Goal: Information Seeking & Learning: Learn about a topic

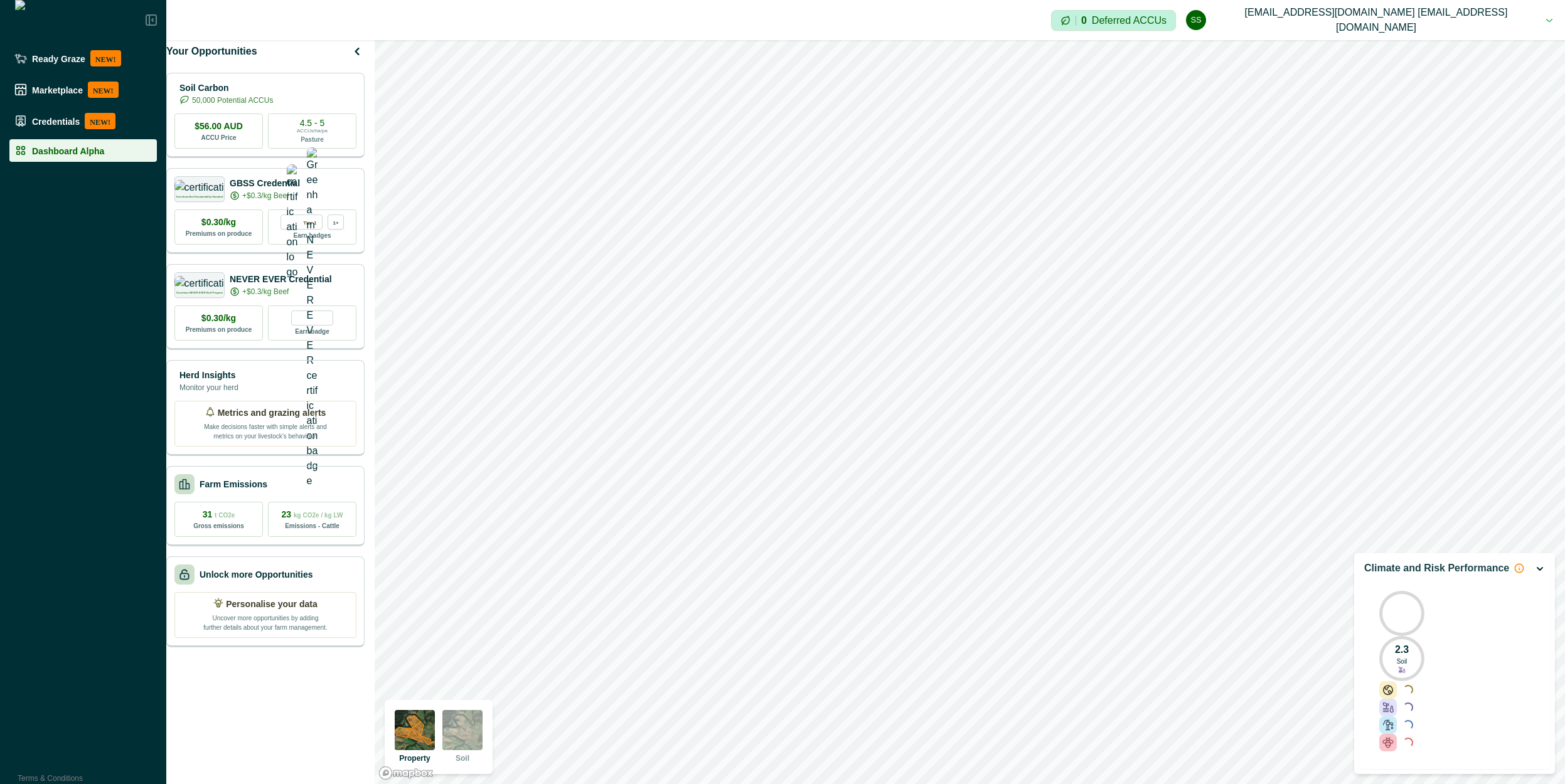
click at [291, 709] on div "Your Opportunities Soil Carbon 50,000 Potential ACCUs $56.00 AUD ACCU Price 4.5…" at bounding box center [269, 412] width 206 height 744
click at [1404, 666] on icon at bounding box center [1402, 670] width 7 height 7
click at [1436, 664] on div "2.3 Soil Loading... Loading... Loading... Loading..." at bounding box center [1454, 670] width 181 height 190
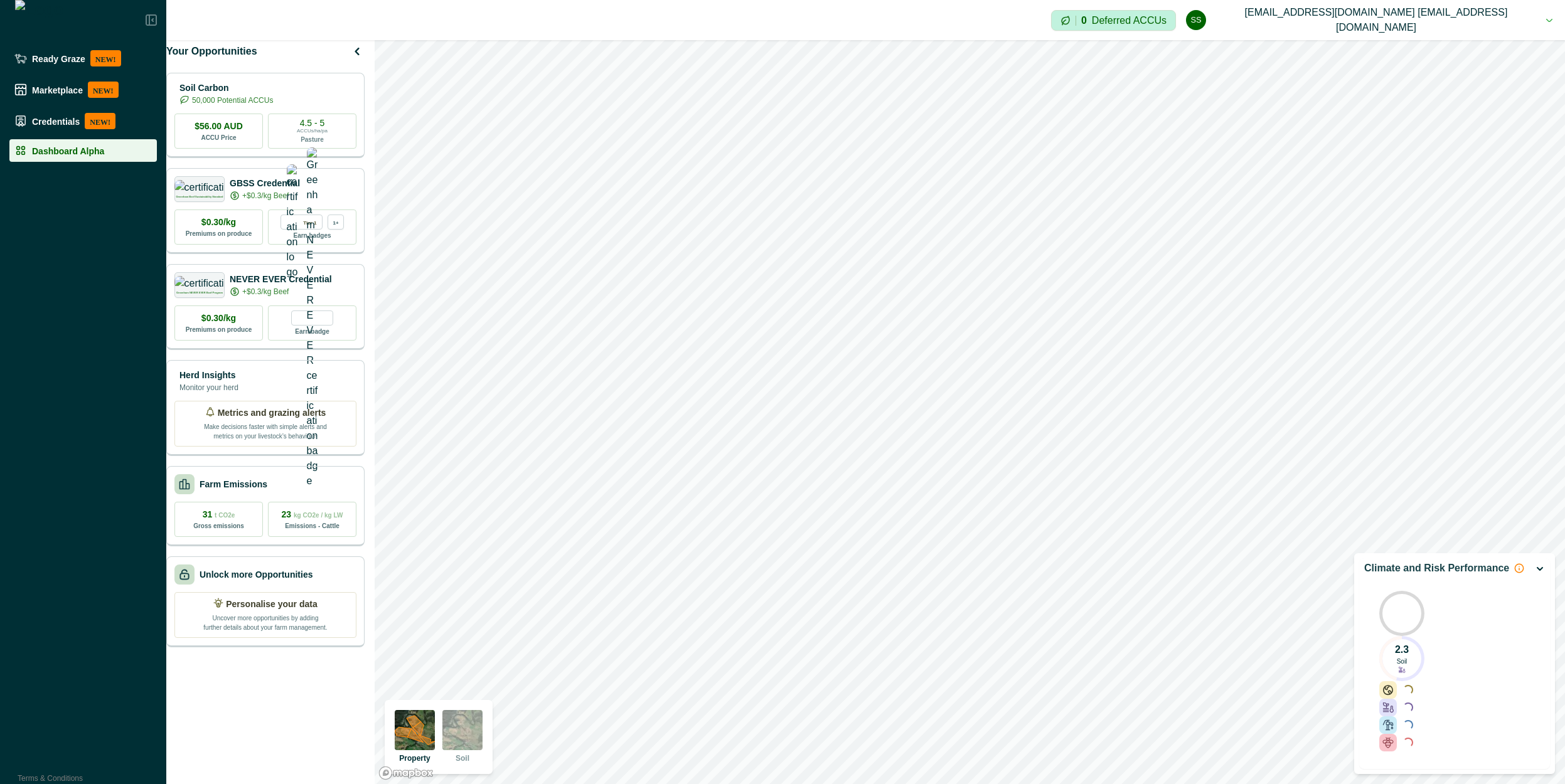
click at [1406, 665] on p "Soil" at bounding box center [1401, 662] width 10 height 9
click at [1404, 667] on icon at bounding box center [1402, 670] width 7 height 7
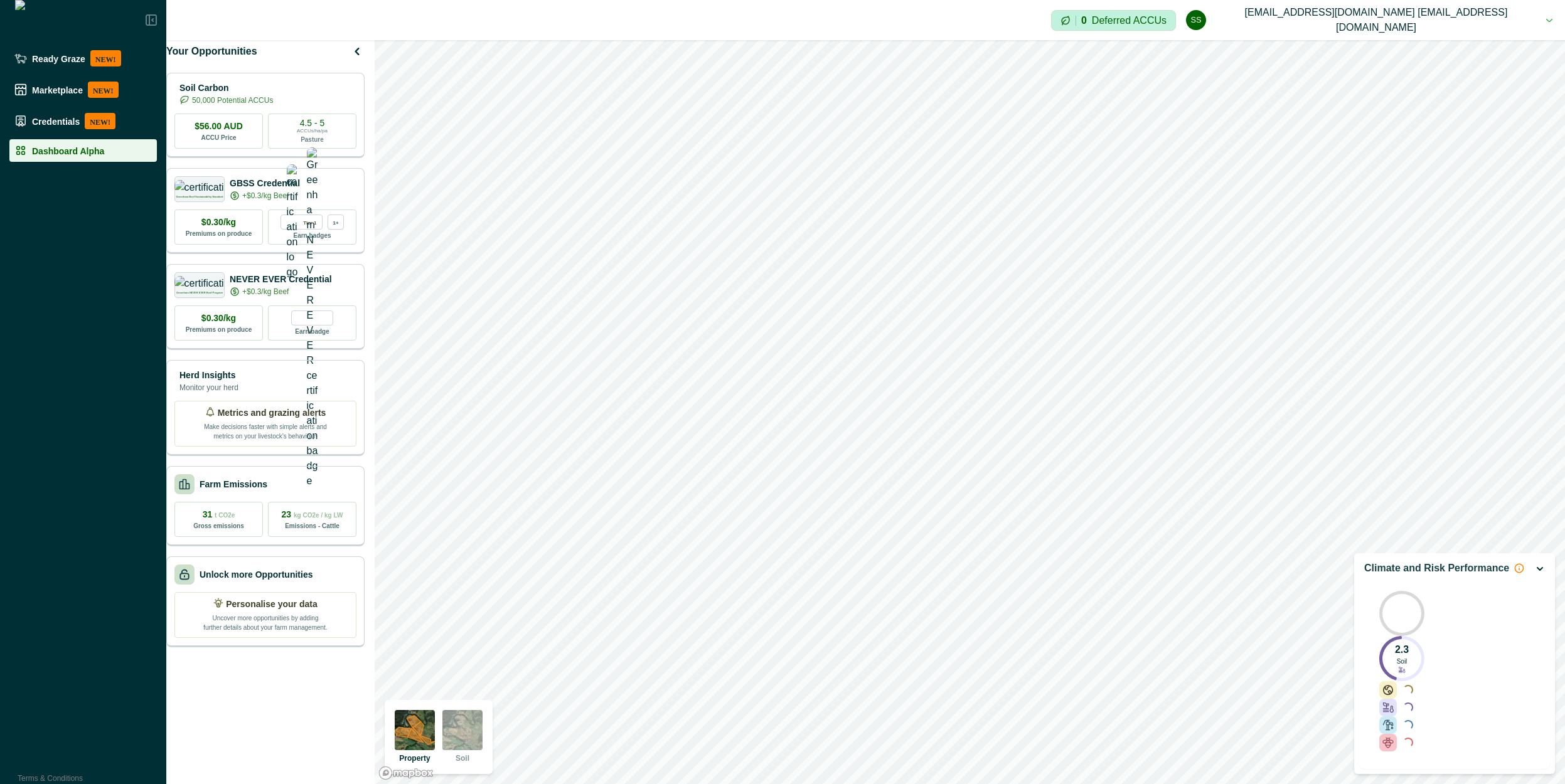
click at [1406, 647] on p "2.3" at bounding box center [1401, 650] width 14 height 13
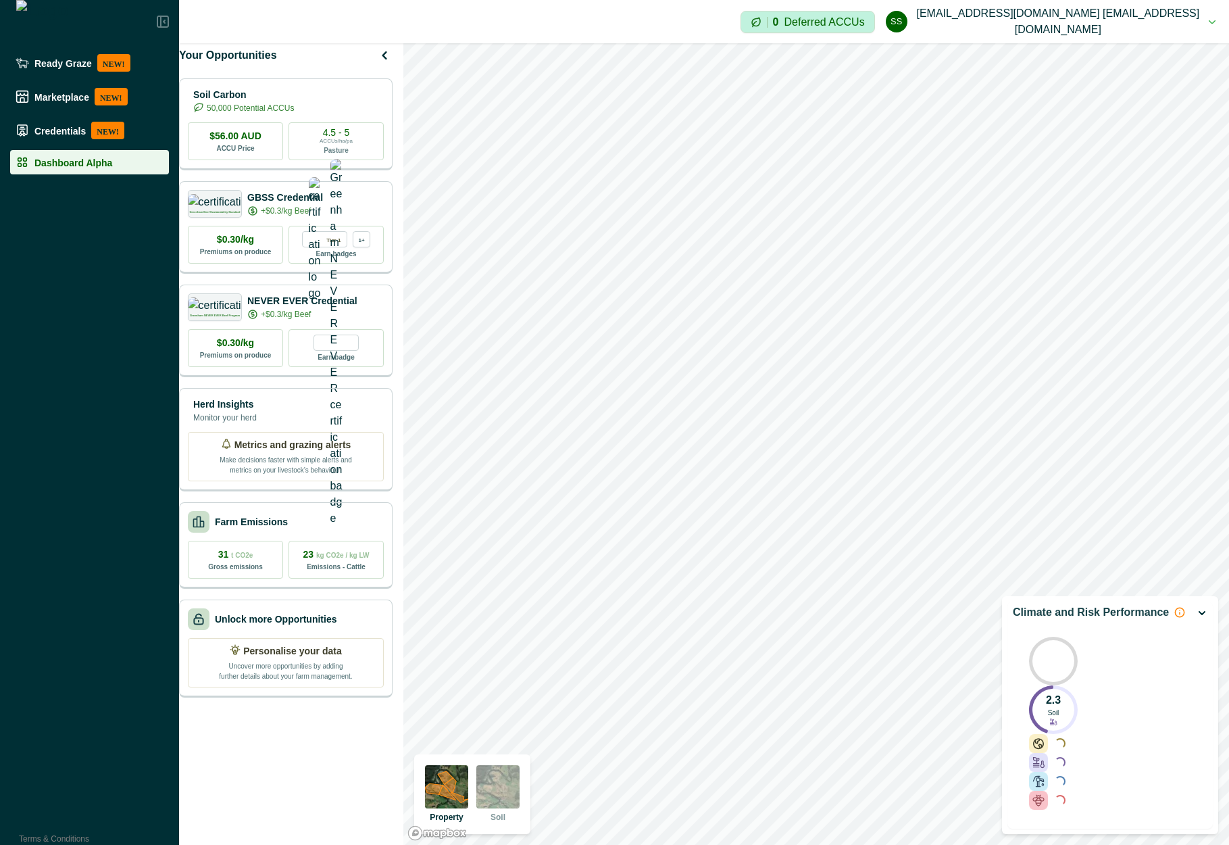
drag, startPoint x: 1058, startPoint y: 702, endPoint x: 1087, endPoint y: 691, distance: 31.6
click at [1087, 691] on div "2.3 Soil Loading... Loading... Loading... Loading..." at bounding box center [1110, 722] width 195 height 205
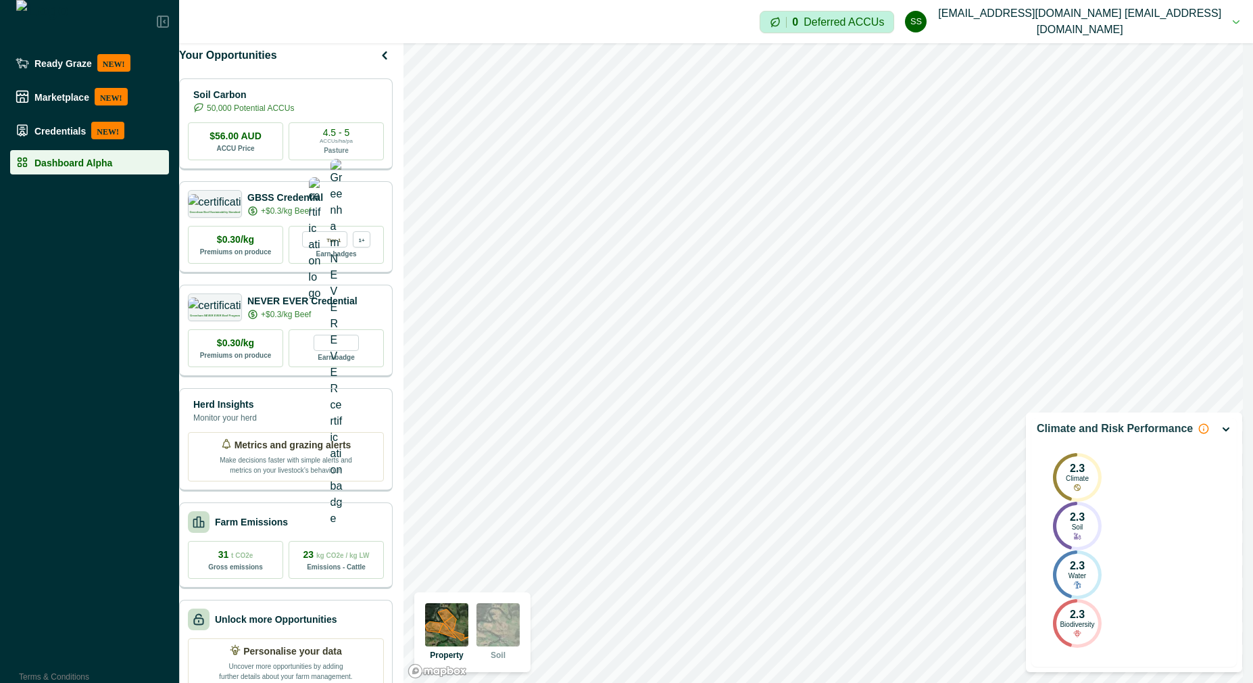
click at [1084, 486] on div "2.3 Climate" at bounding box center [1077, 477] width 49 height 49
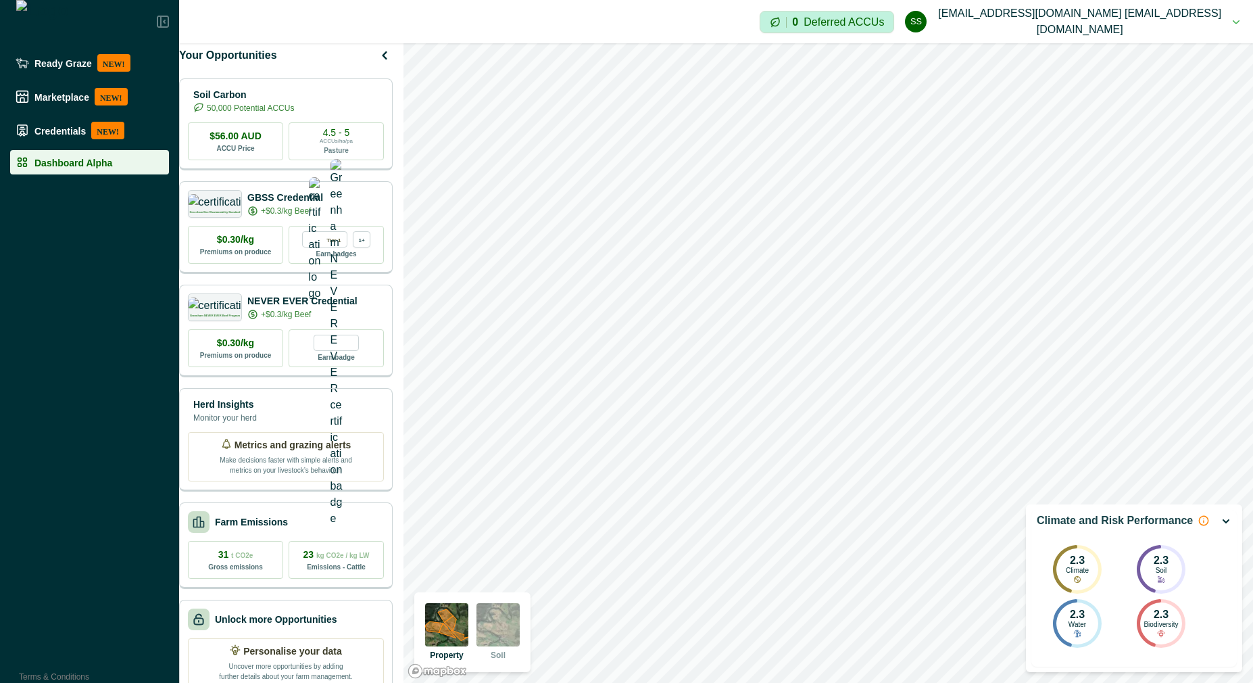
click at [1074, 574] on p "Climate" at bounding box center [1077, 571] width 23 height 8
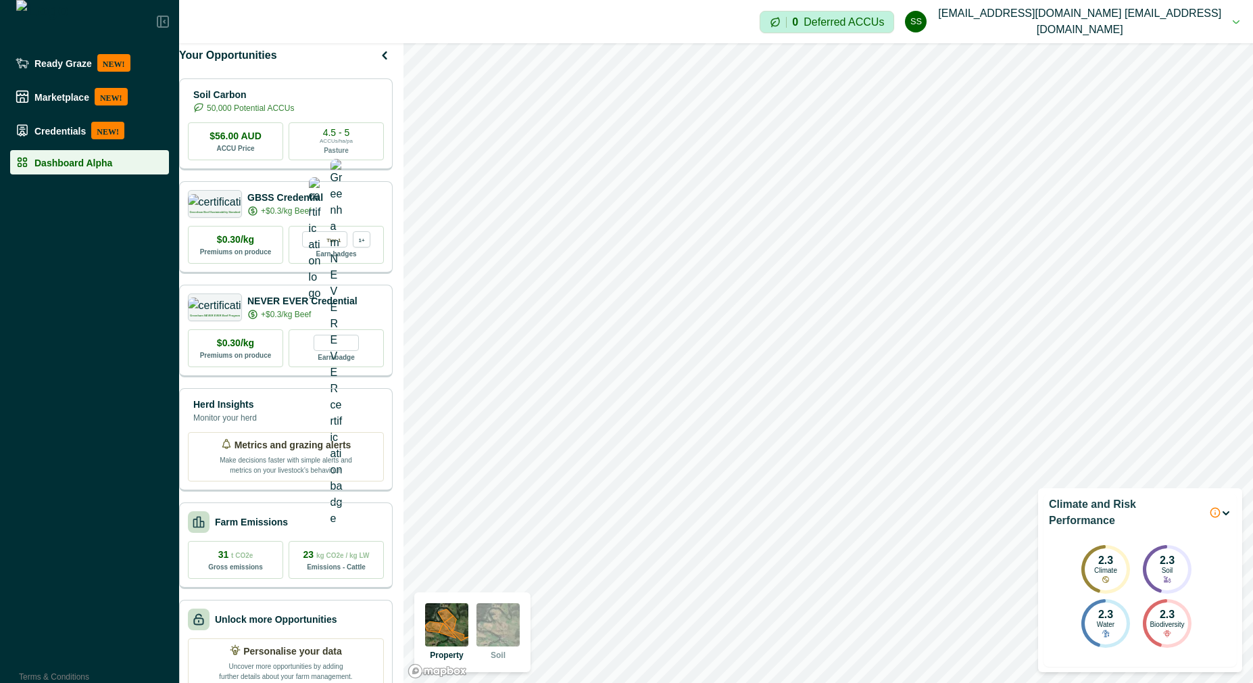
click at [1122, 516] on p "Climate and Risk Performance" at bounding box center [1126, 512] width 155 height 32
click at [1177, 606] on div "2.3 Biodiversity" at bounding box center [1178, 623] width 49 height 49
click at [1190, 660] on div "2.3 Climate 2.3 Soil 2.3 Water 2.3 Biodiversity" at bounding box center [1140, 595] width 182 height 138
click at [1217, 659] on div "2.3 Climate 2.3 Soil 2.3 Water 2.3 Biodiversity" at bounding box center [1140, 595] width 182 height 138
click at [1224, 512] on icon "button" at bounding box center [1225, 510] width 5 height 3
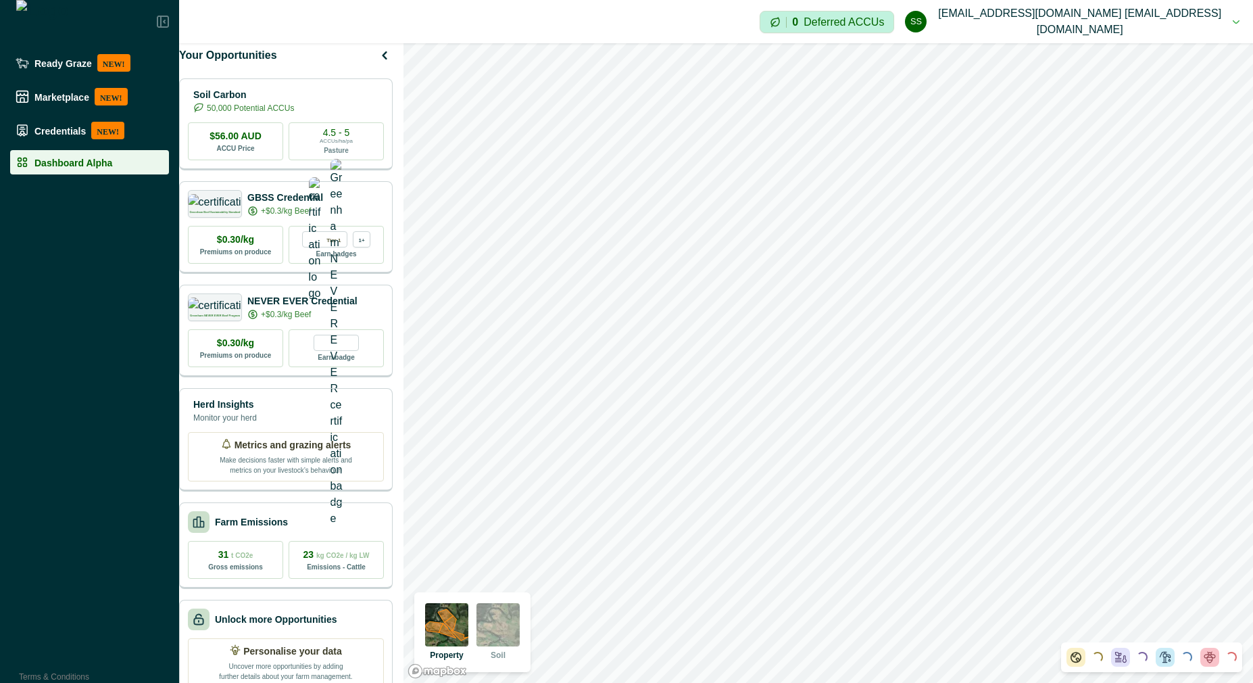
click at [1221, 658] on div "Loading..." at bounding box center [1218, 656] width 36 height 19
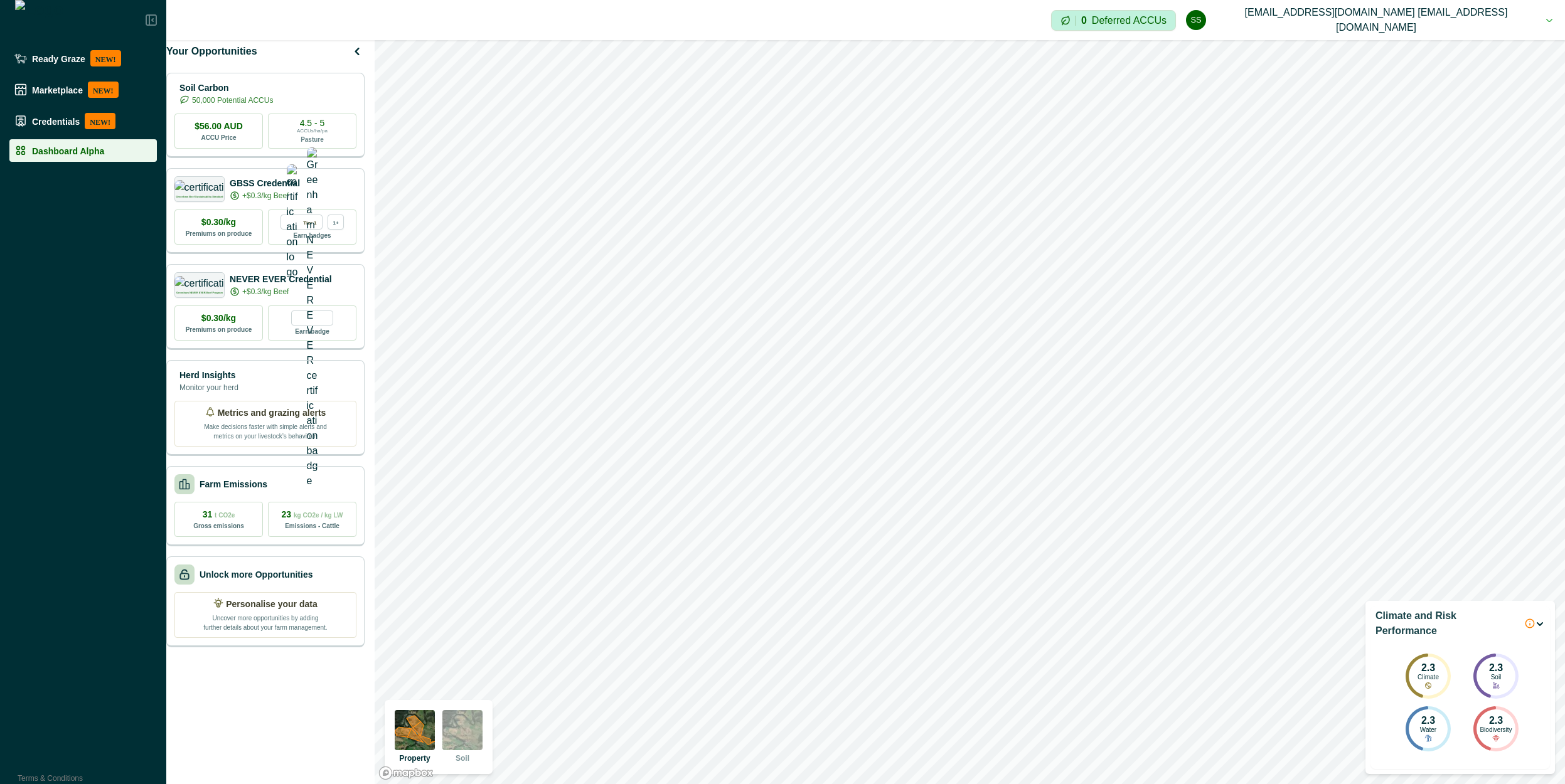
click at [455, 5] on div "Impersonation Mode 0 Deferred ACCUs ss scp@agriprove.io scp@agriprove.io Sign o…" at bounding box center [865, 19] width 1399 height 40
click at [1162, 633] on div "2.3 Climate 2.3 Soil 2.3 Water 2.3 Biodiversity" at bounding box center [1460, 702] width 169 height 128
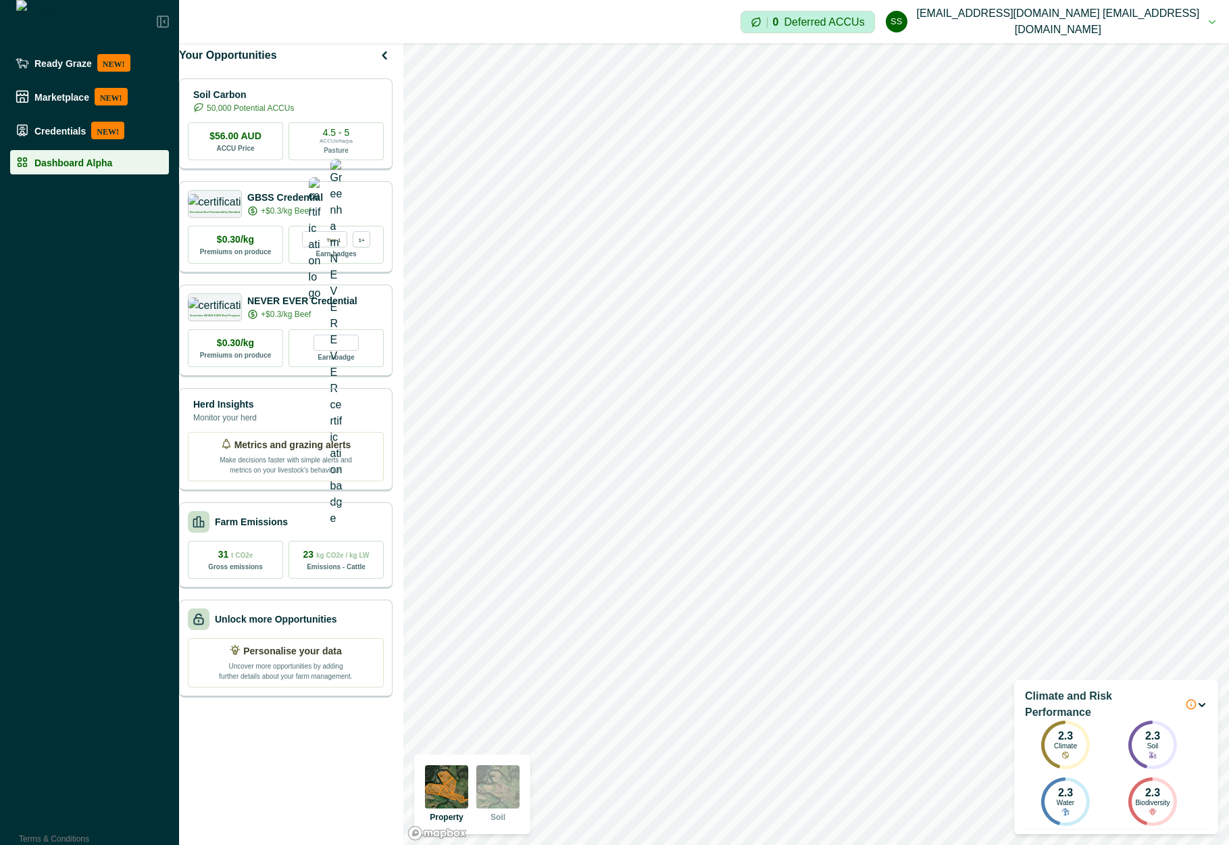
click at [1060, 682] on p "Climate and Risk Performance" at bounding box center [1102, 704] width 155 height 32
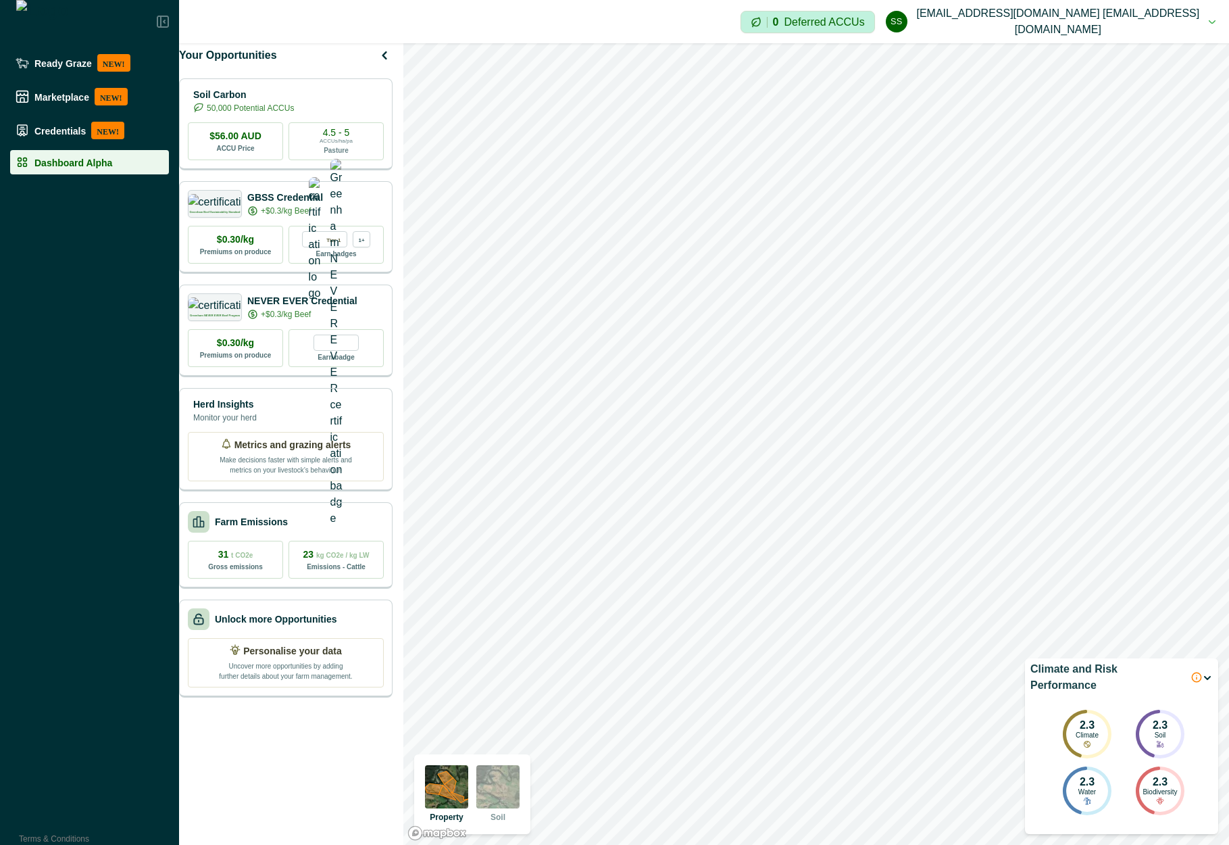
click at [1131, 682] on p "Climate and Risk Performance" at bounding box center [1108, 677] width 155 height 32
click at [1209, 682] on icon "button" at bounding box center [1207, 677] width 11 height 11
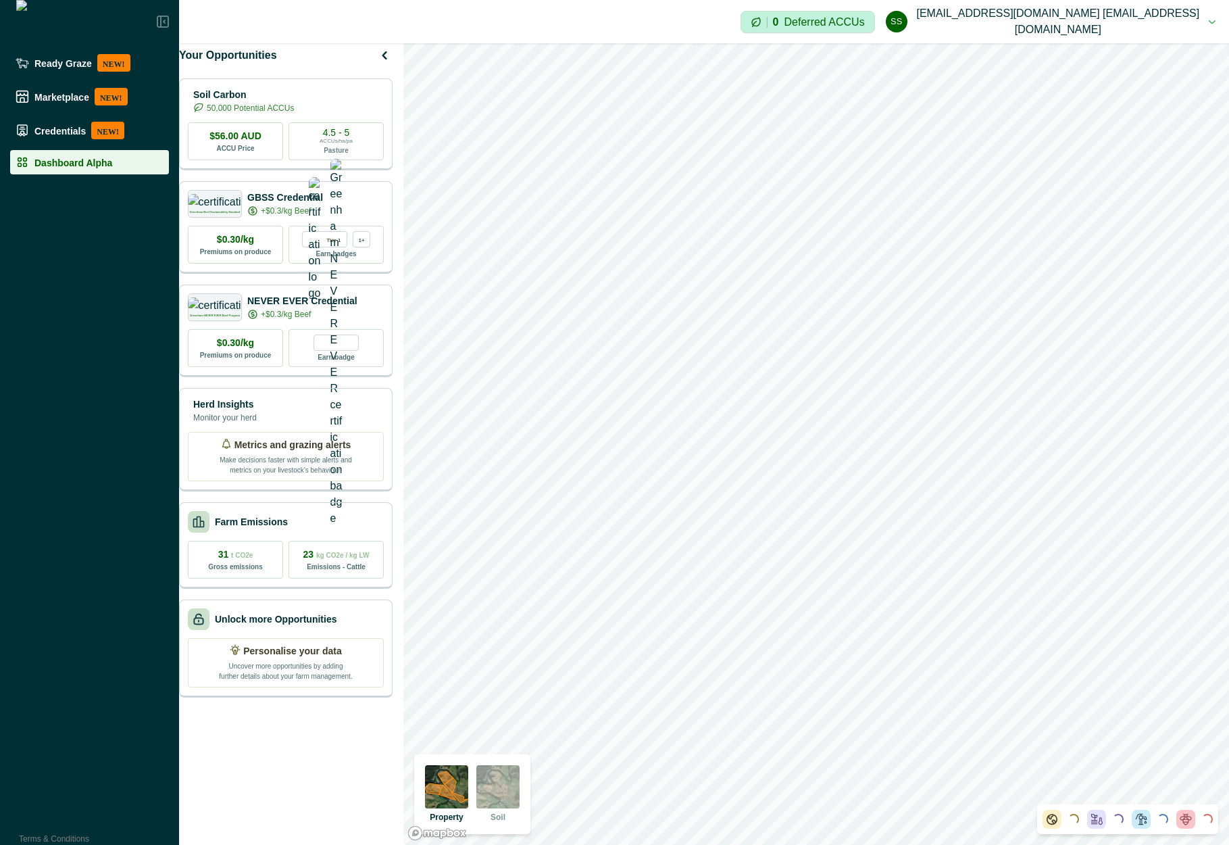
click at [1138, 682] on icon at bounding box center [1142, 819] width 14 height 14
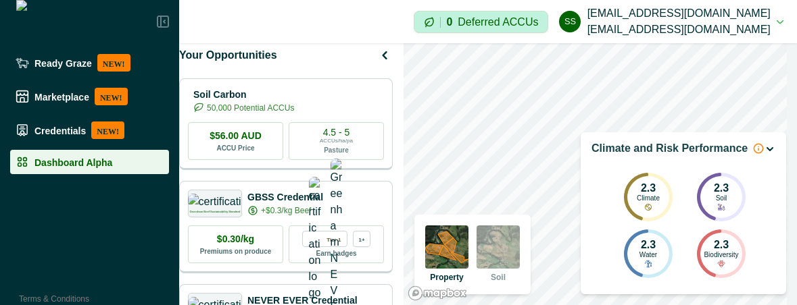
click at [706, 200] on div "2.3 Soil" at bounding box center [721, 197] width 49 height 49
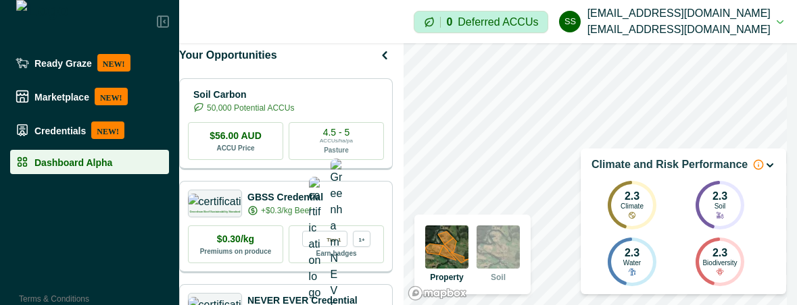
click at [671, 235] on div "2.3 Climate 2.3 Soil 2.3 Water 2.3 Biodiversity" at bounding box center [683, 233] width 151 height 105
click at [767, 168] on icon "button" at bounding box center [769, 165] width 11 height 11
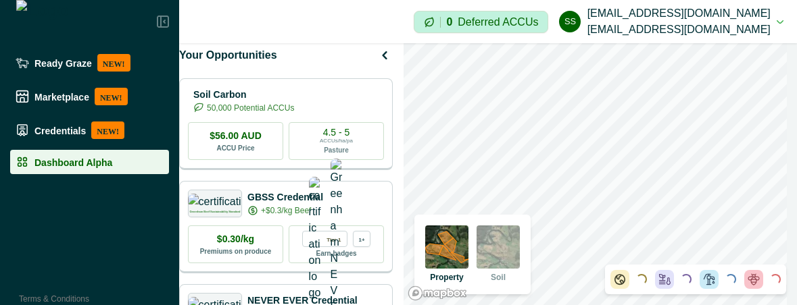
click at [768, 279] on div "Loading..." at bounding box center [762, 279] width 36 height 19
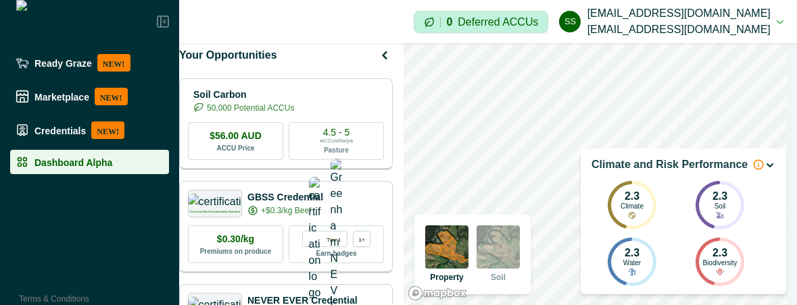
click at [753, 167] on icon at bounding box center [758, 165] width 11 height 11
click at [702, 167] on p "Climate and Risk Performance" at bounding box center [669, 165] width 156 height 16
click at [773, 169] on icon "button" at bounding box center [769, 165] width 11 height 11
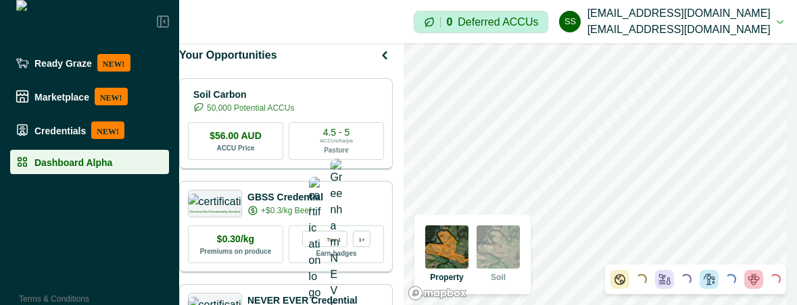
click at [772, 277] on div "Loading..." at bounding box center [775, 279] width 11 height 11
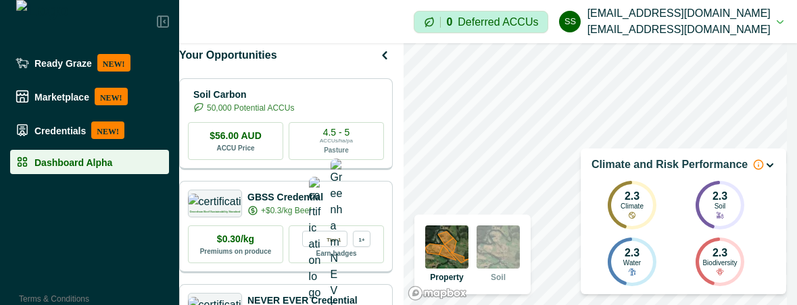
click at [656, 216] on div "2.3 Climate" at bounding box center [632, 205] width 49 height 49
click at [753, 168] on icon at bounding box center [758, 165] width 11 height 11
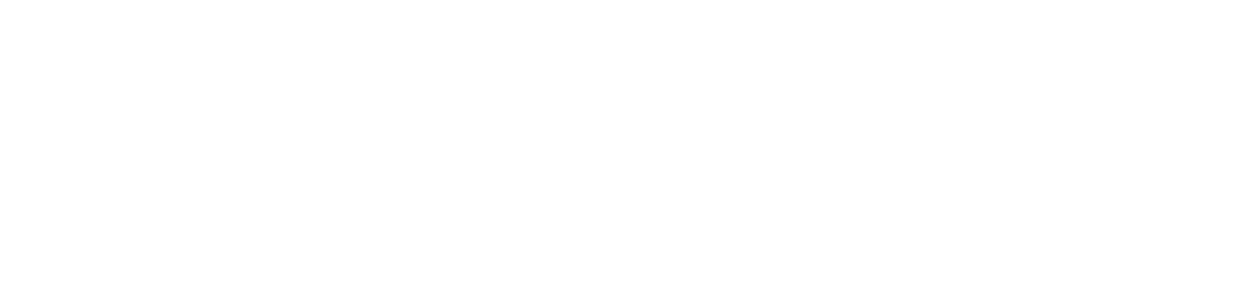
click at [501, 0] on html at bounding box center [626, 0] width 1253 height 0
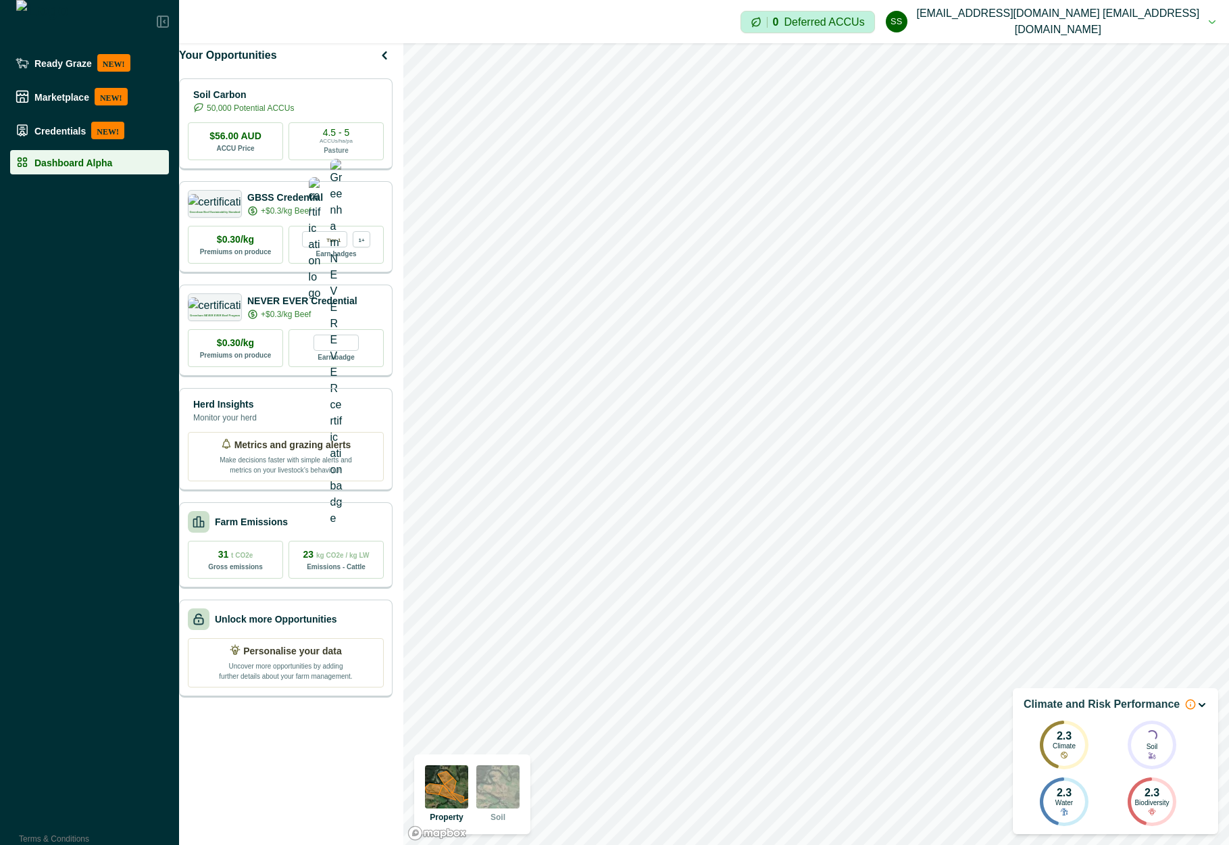
click at [1195, 305] on div "Climate and Risk Performance" at bounding box center [1116, 704] width 184 height 16
click at [1200, 305] on icon "button" at bounding box center [1202, 705] width 11 height 11
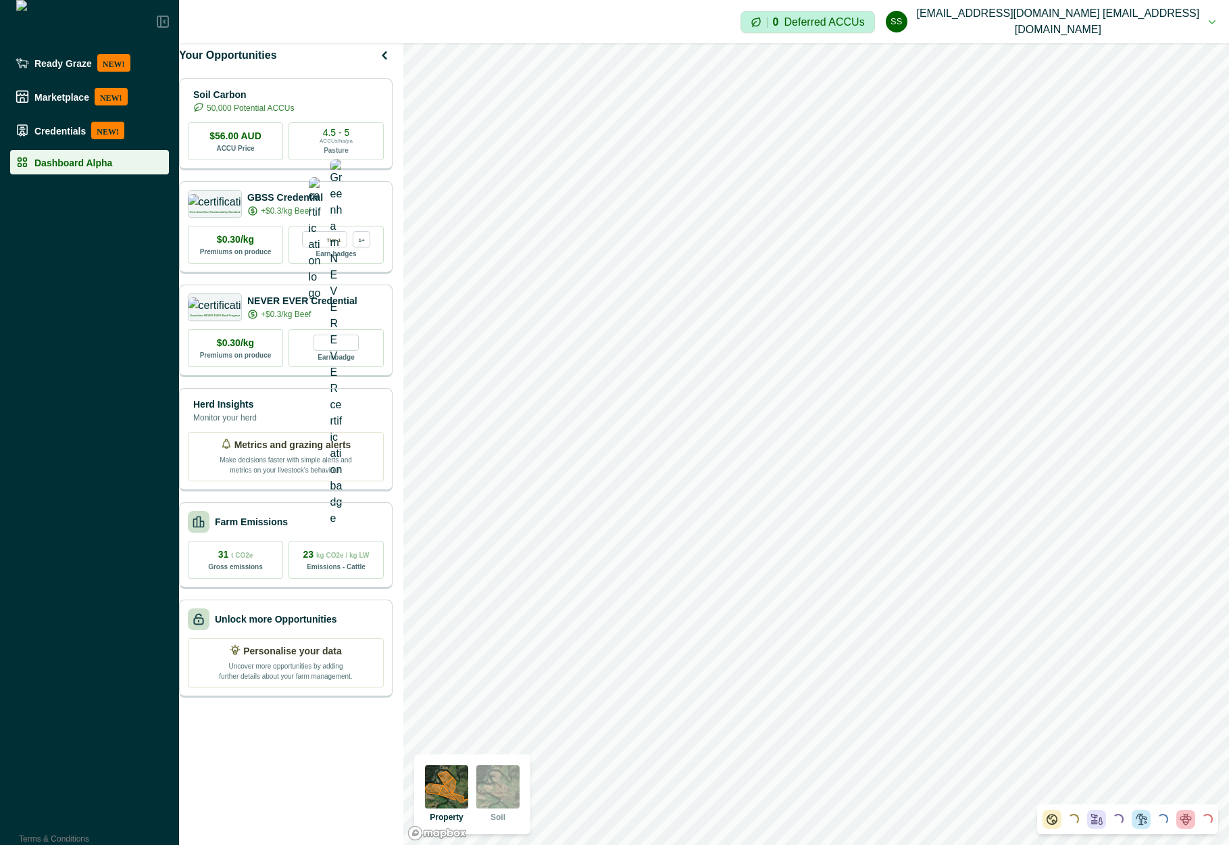
click at [1205, 305] on div "Loading..." at bounding box center [1195, 819] width 36 height 19
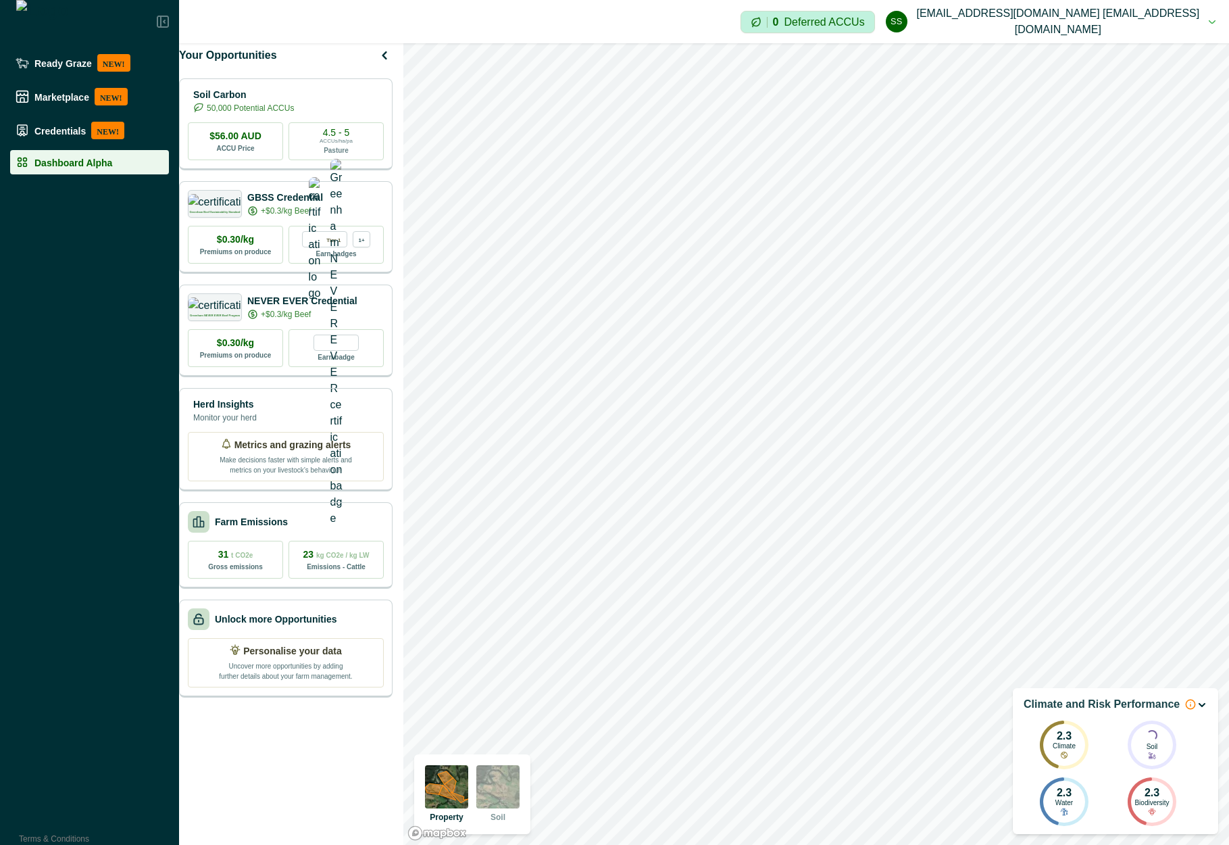
click at [1185, 305] on icon at bounding box center [1190, 704] width 11 height 11
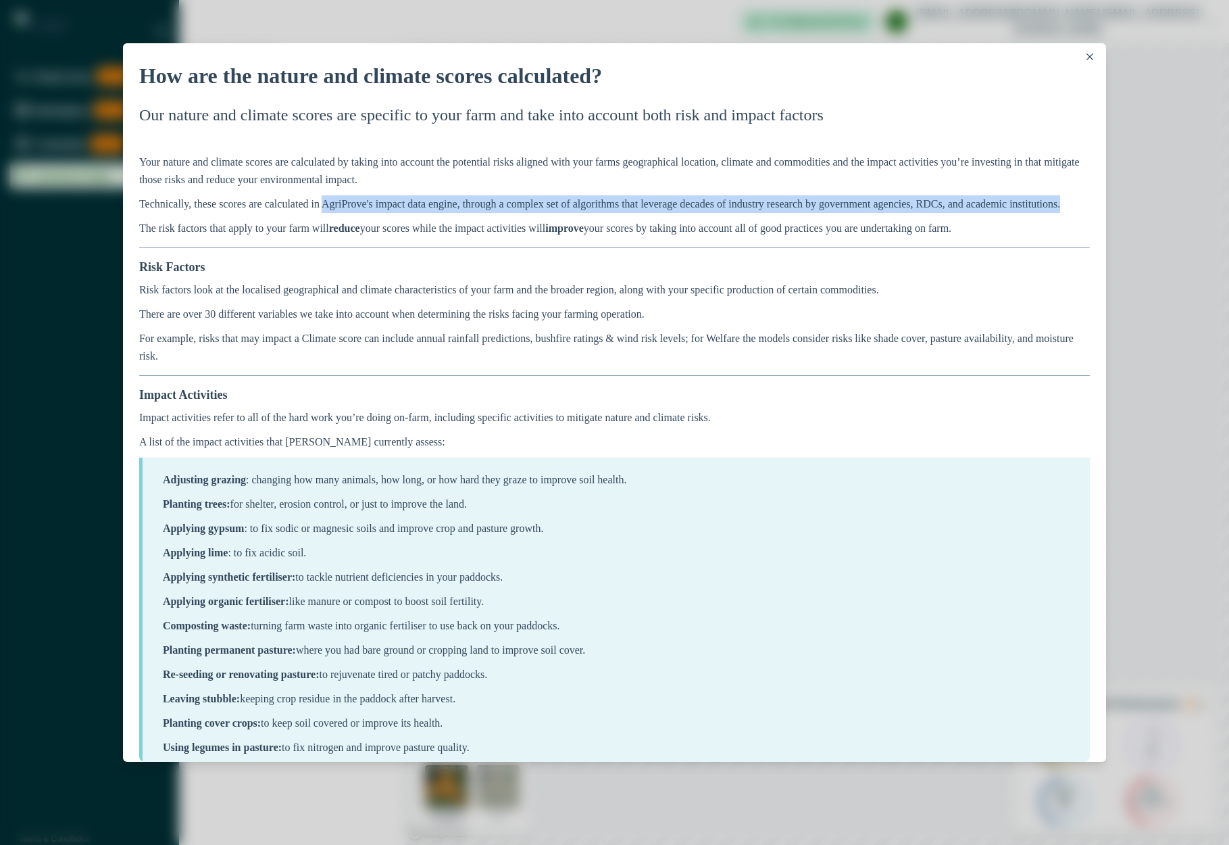
drag, startPoint x: 338, startPoint y: 213, endPoint x: 337, endPoint y: 228, distance: 14.9
click at [338, 210] on p "Technically, these scores are calculated in AgriProve's impact data engine, thr…" at bounding box center [614, 204] width 951 height 18
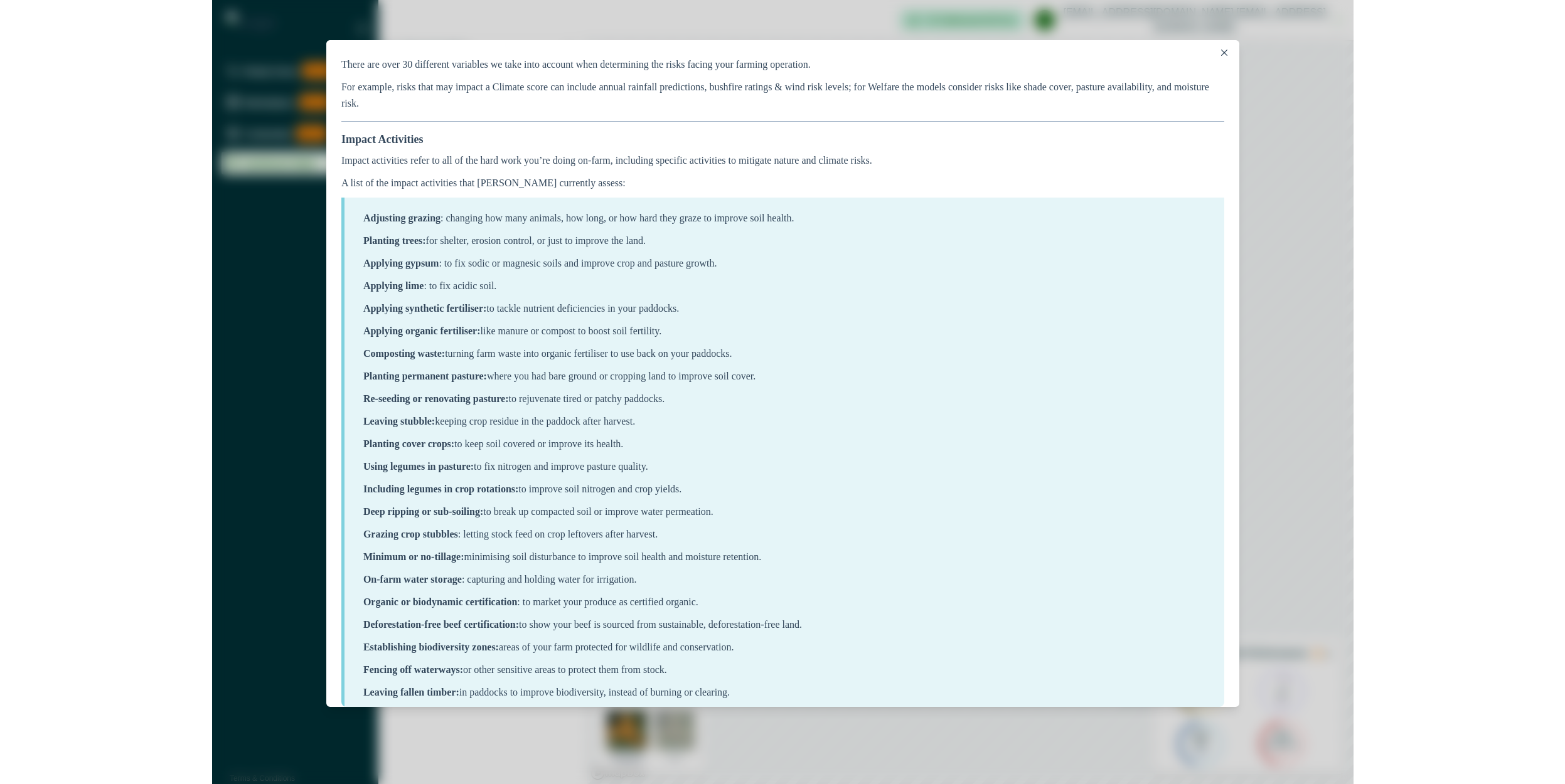
scroll to position [285, 0]
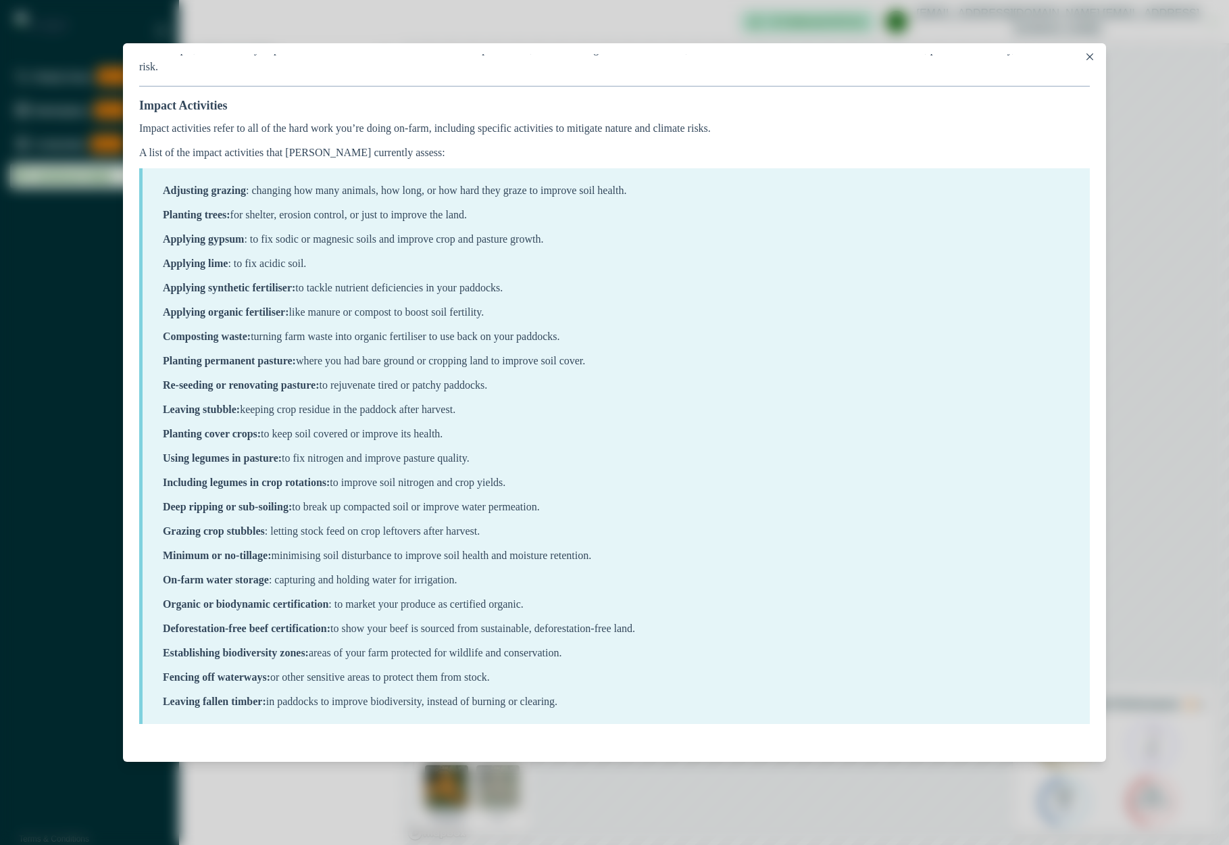
click at [1094, 60] on button "Close" at bounding box center [1090, 57] width 16 height 16
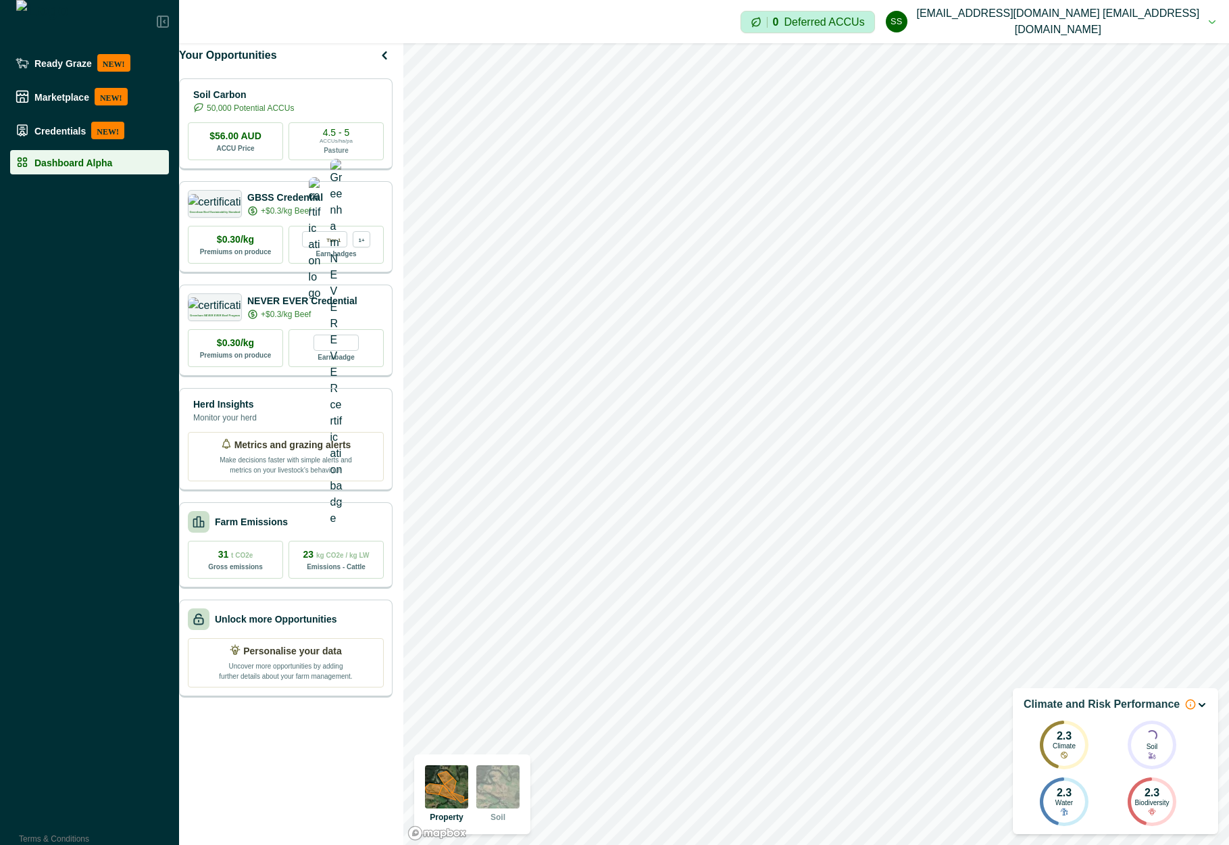
click at [1185, 305] on icon at bounding box center [1190, 704] width 11 height 11
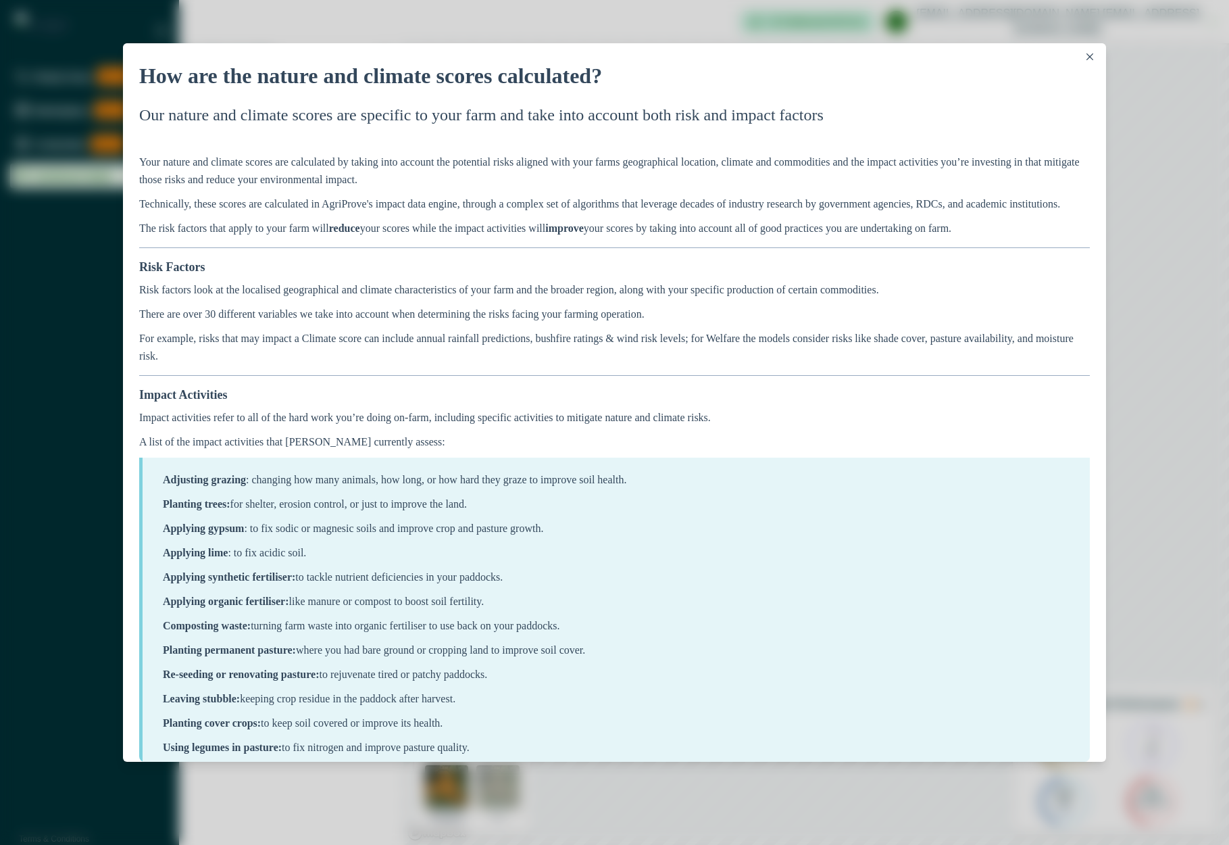
click at [1158, 305] on div "How are the nature and climate scores calculated? Help Centre agriprove.io Gene…" at bounding box center [614, 422] width 1229 height 845
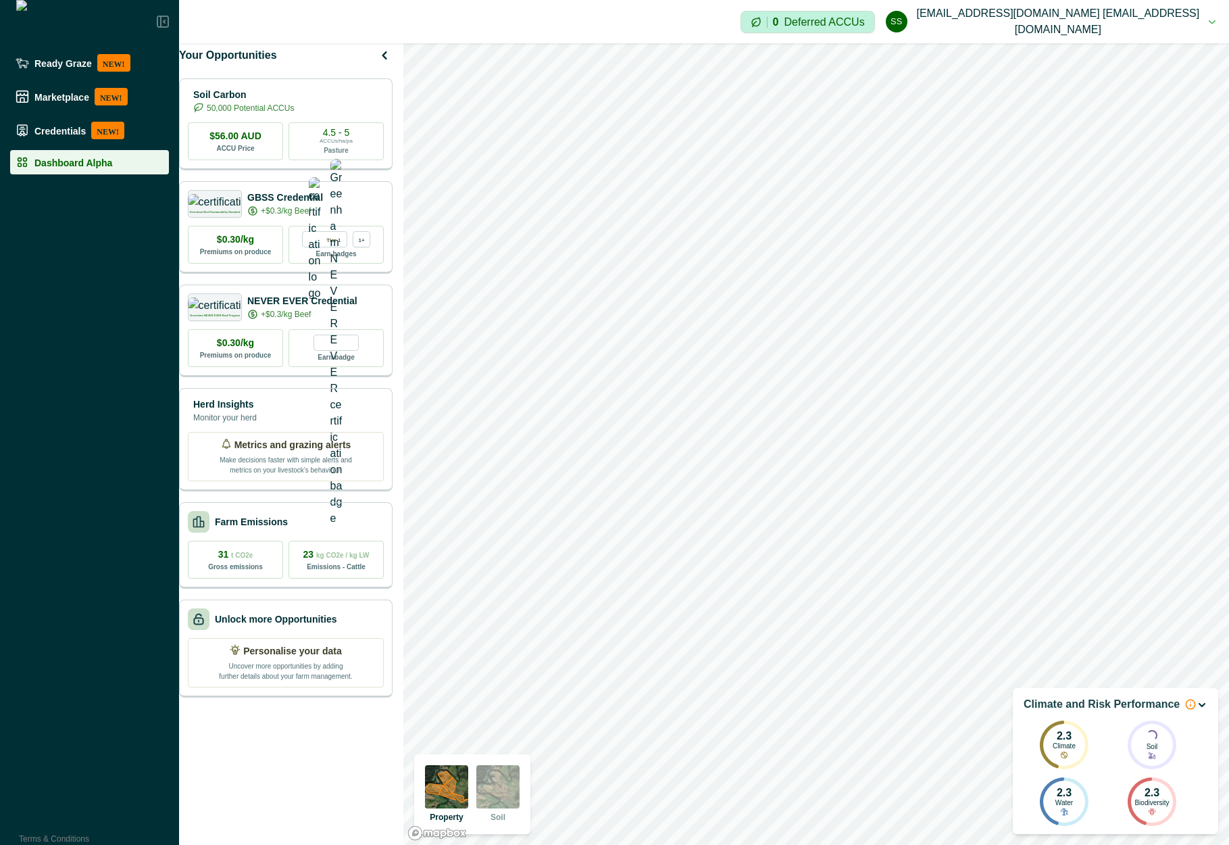
click at [1204, 305] on icon "button" at bounding box center [1202, 705] width 11 height 11
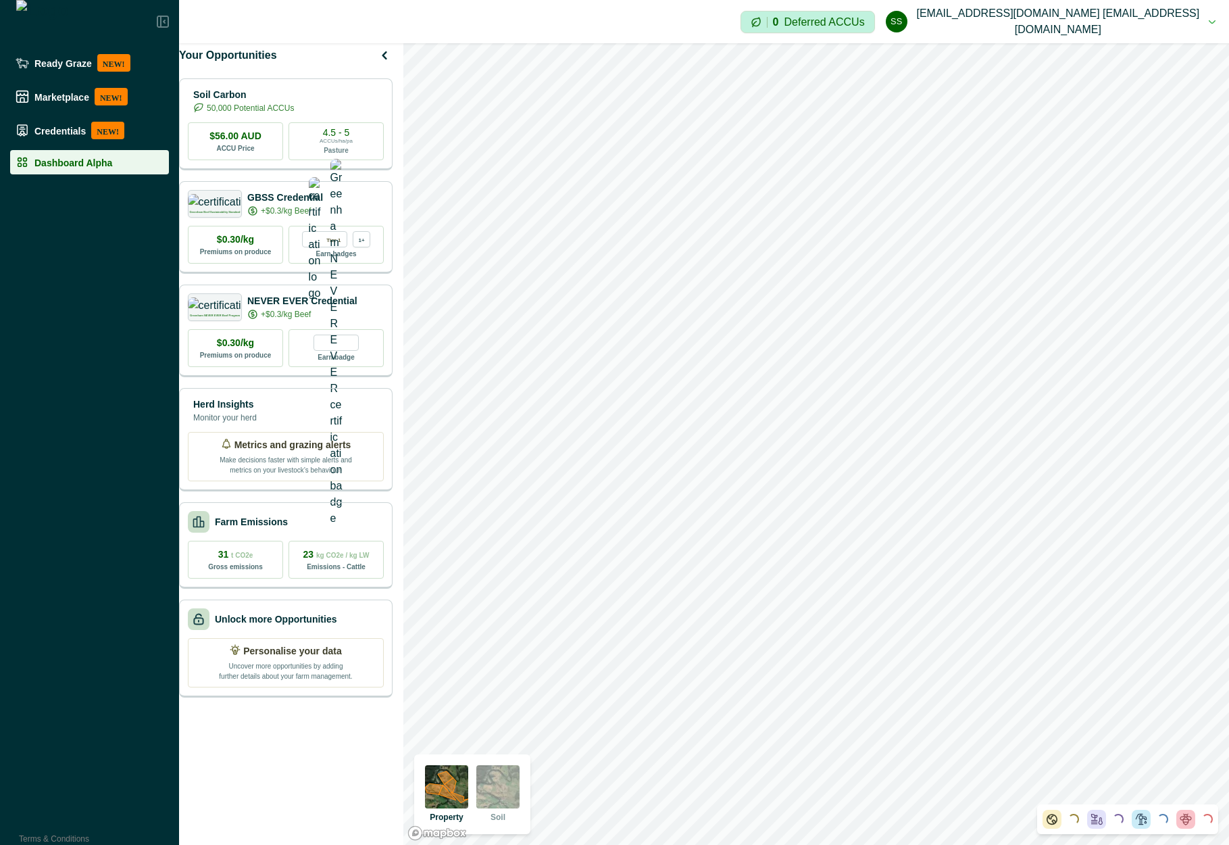
click at [1208, 305] on div "Loading..." at bounding box center [1207, 819] width 14 height 14
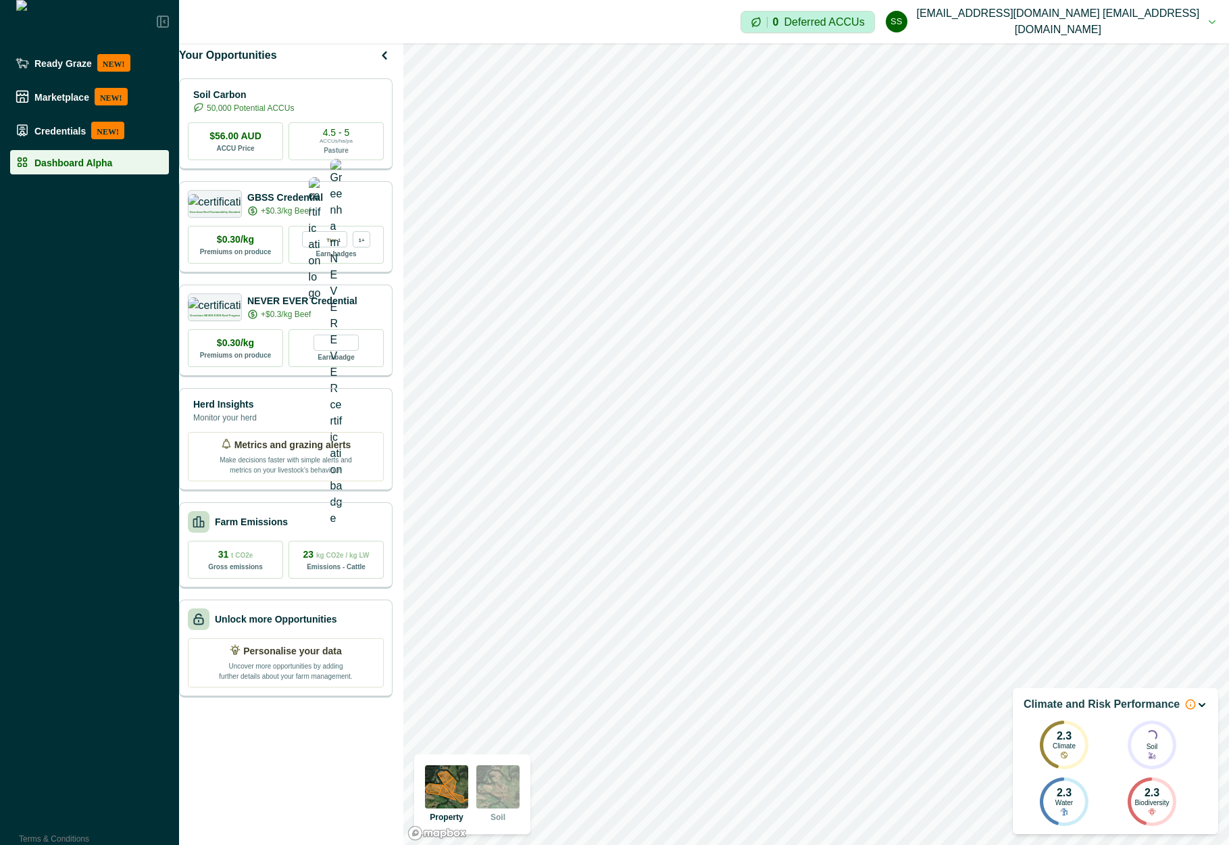
click at [1201, 305] on icon "button" at bounding box center [1202, 705] width 11 height 11
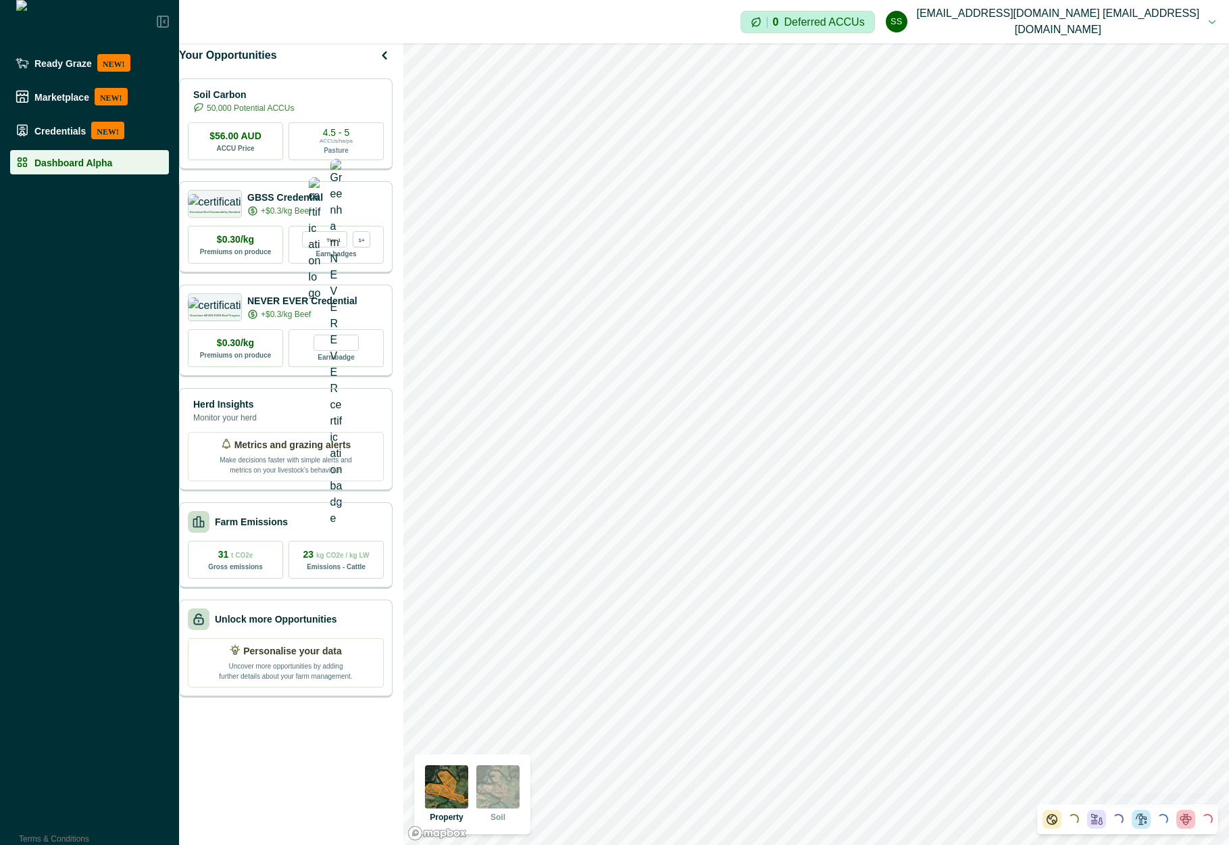
click at [1188, 305] on icon at bounding box center [1186, 819] width 14 height 14
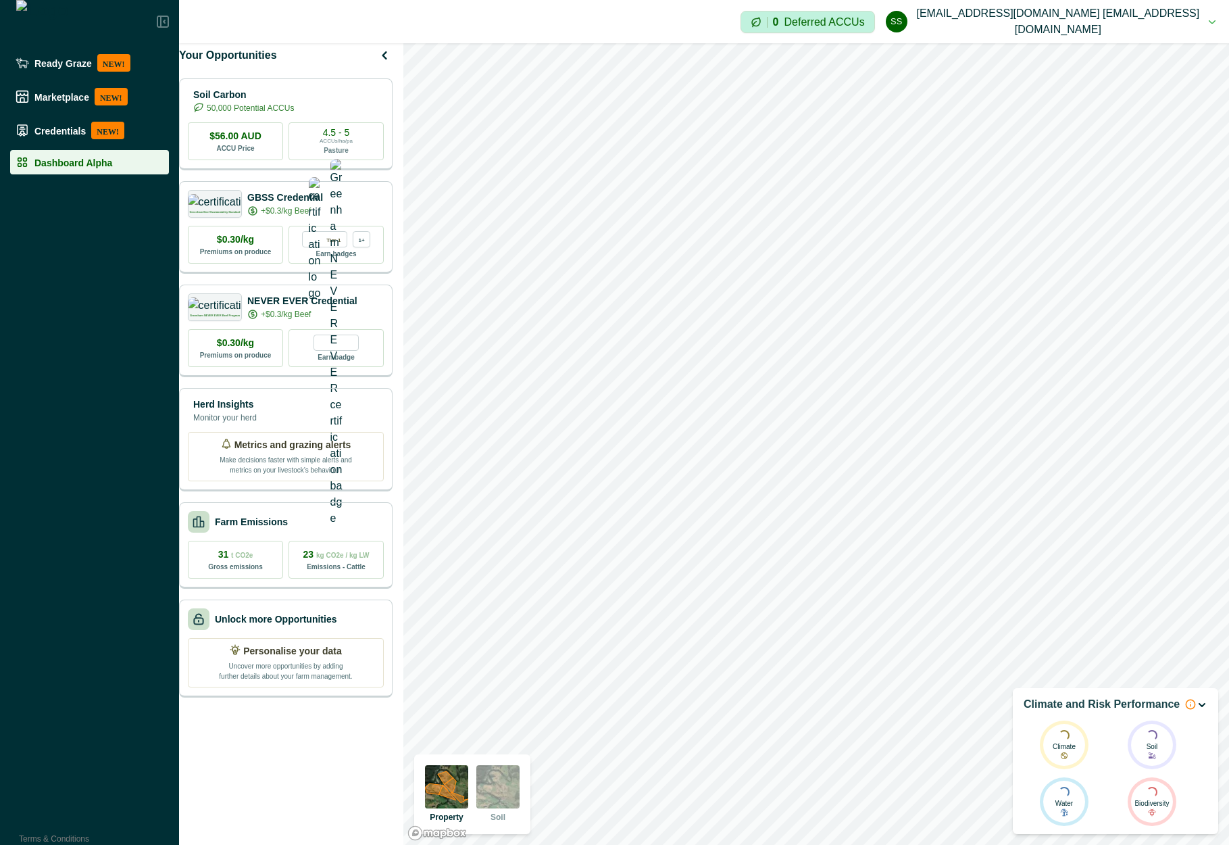
click at [1201, 305] on icon "button" at bounding box center [1202, 705] width 11 height 11
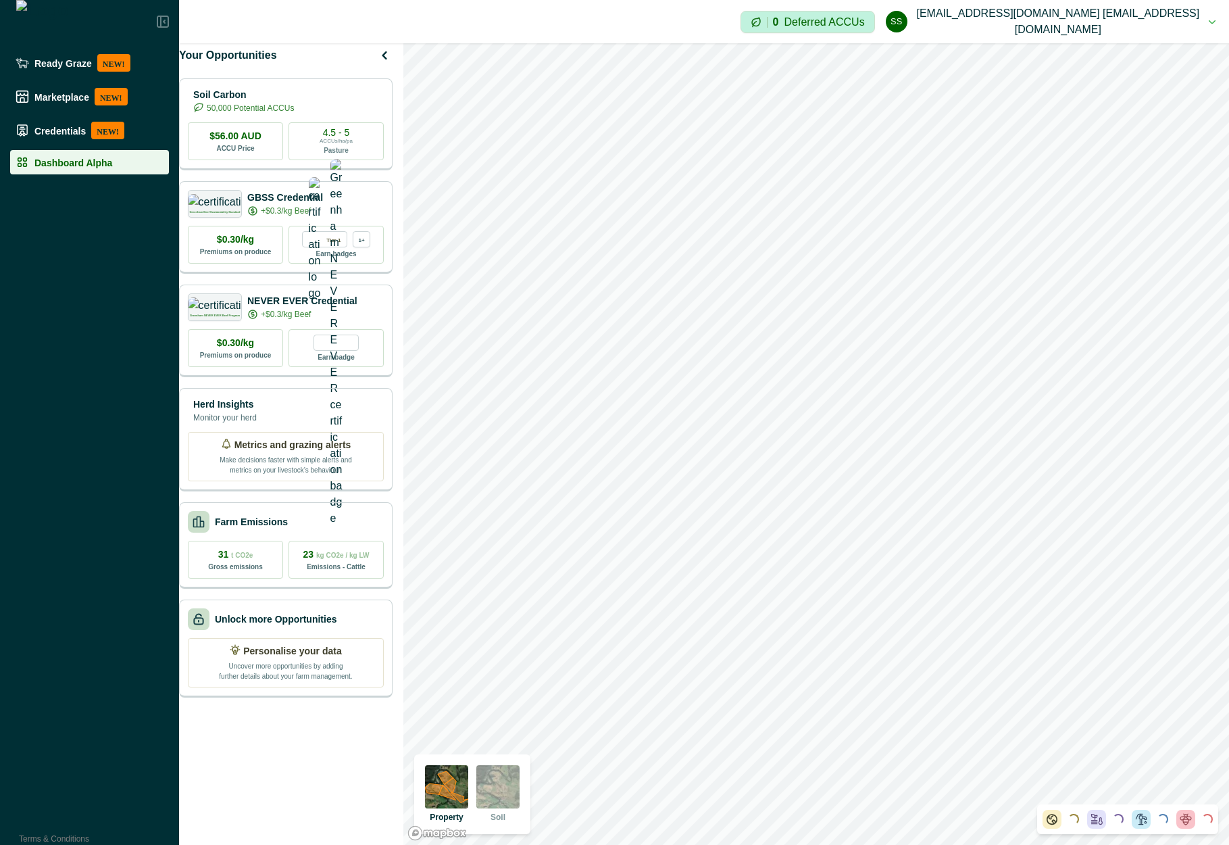
click at [1200, 305] on div "Loading..." at bounding box center [1195, 819] width 36 height 19
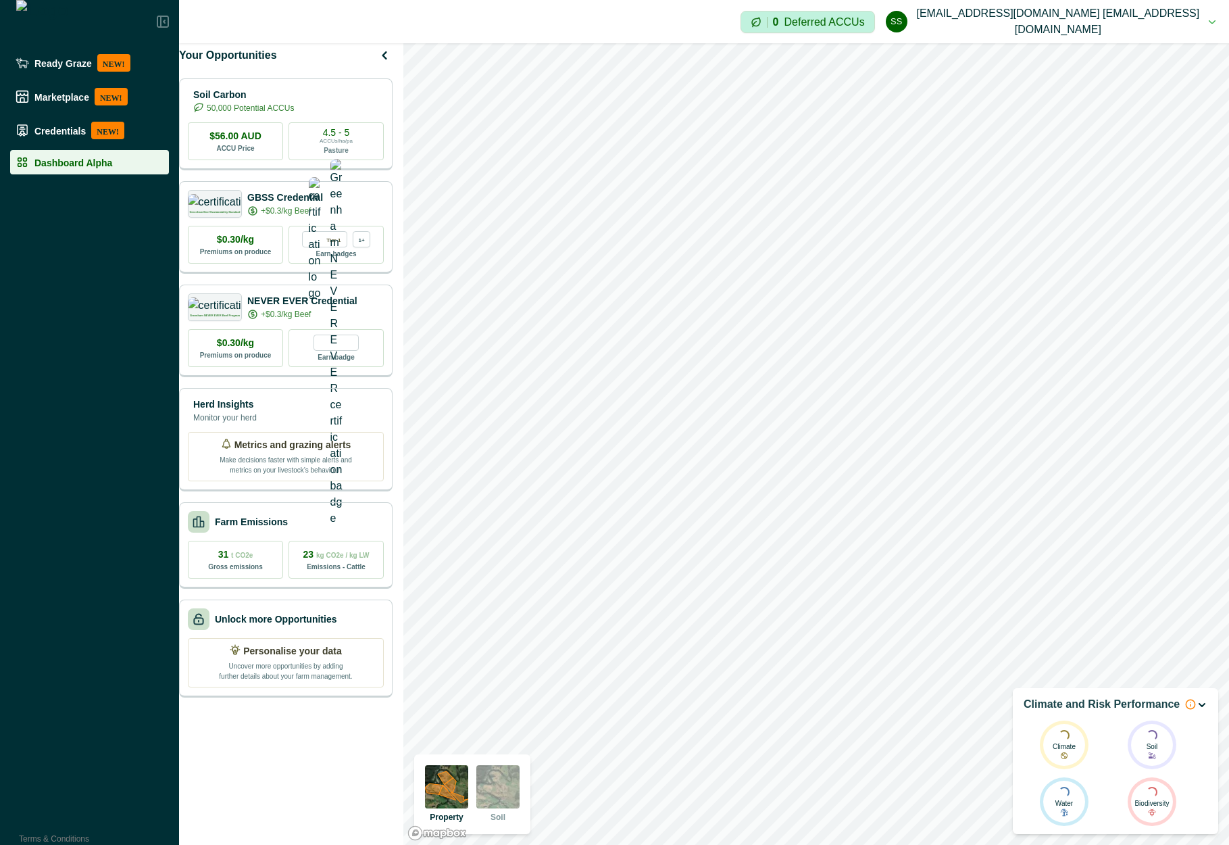
click at [1203, 305] on icon "button" at bounding box center [1202, 705] width 11 height 11
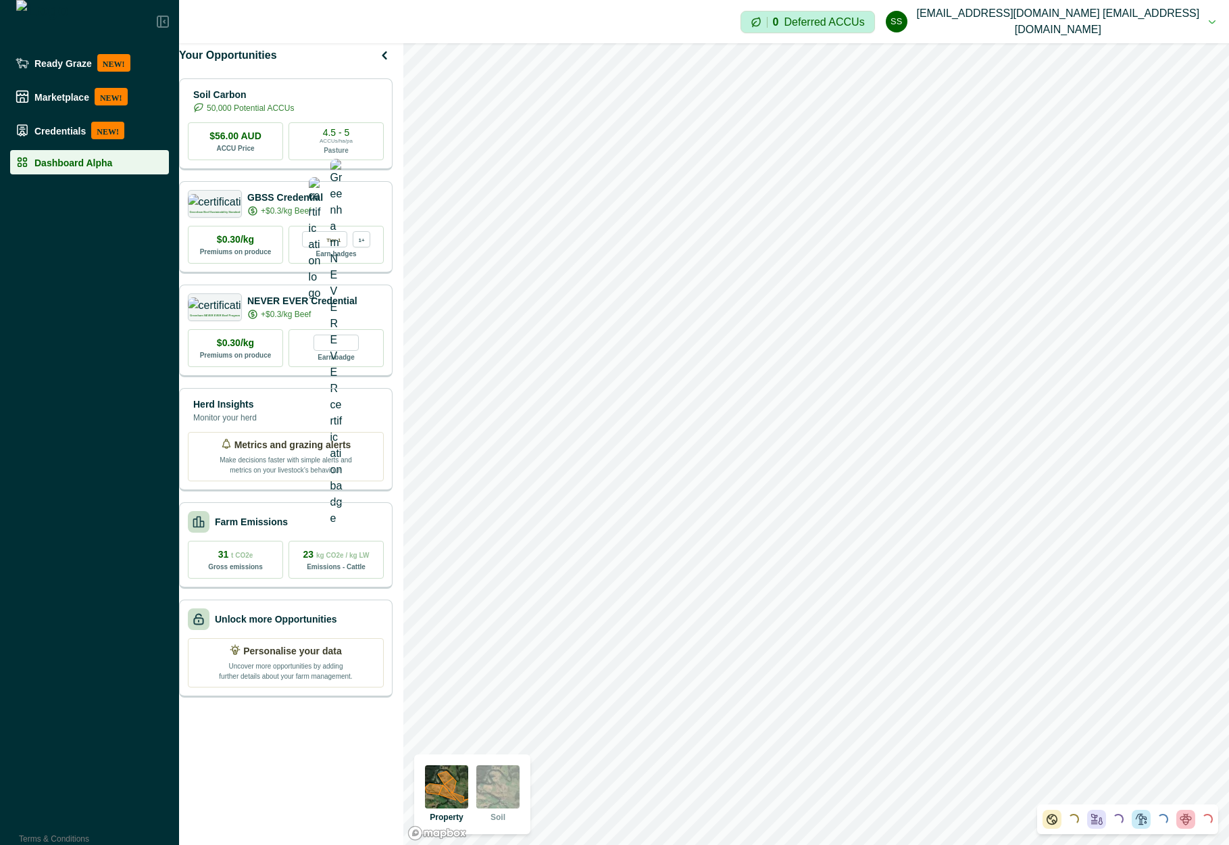
click at [1198, 305] on div "Loading..." at bounding box center [1195, 819] width 36 height 19
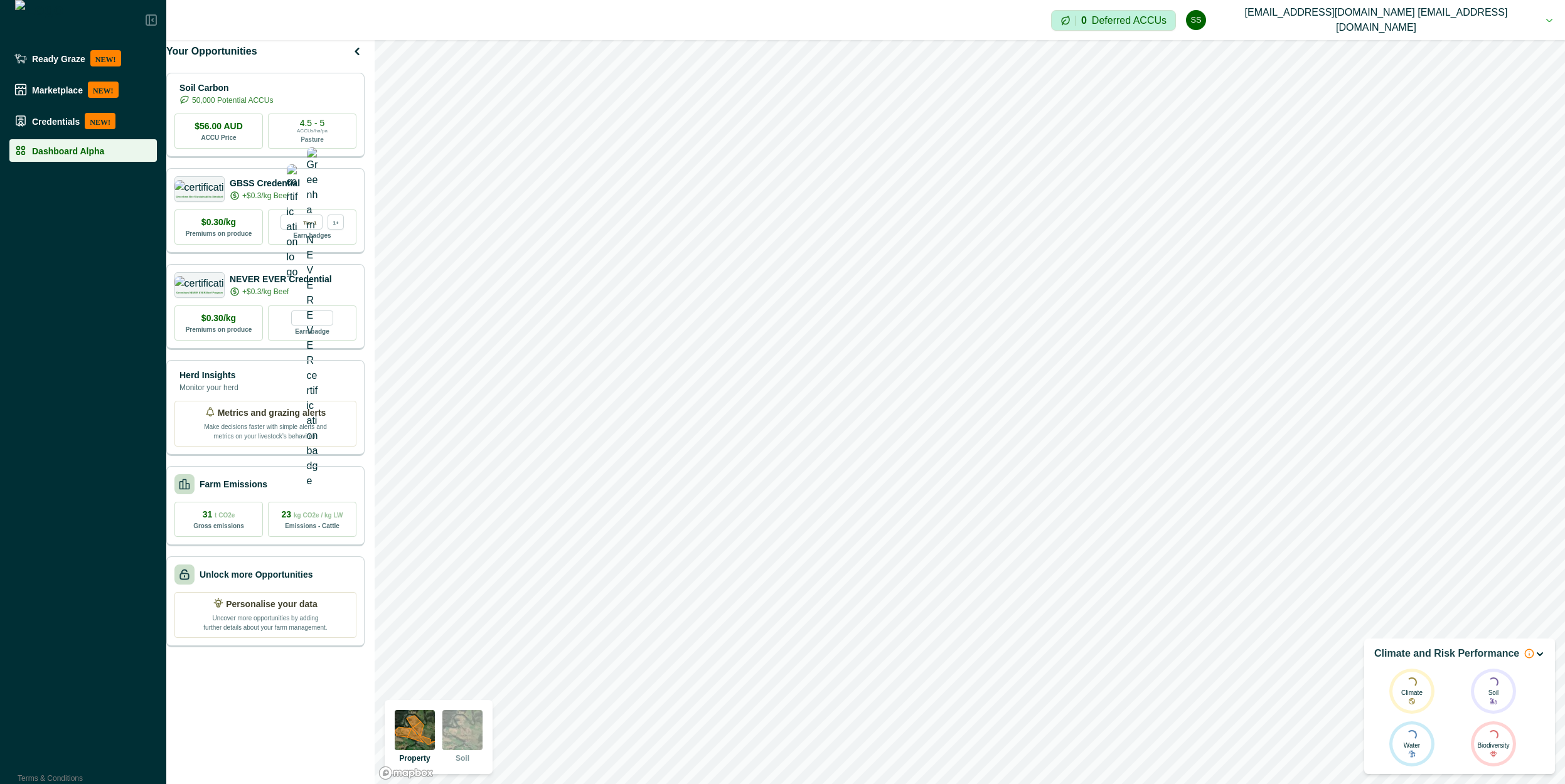
click at [1162, 283] on div "Climate and Risk Performance Loading... Climate Loading... Soil Loading... Wate…" at bounding box center [1458, 706] width 190 height 135
click at [1425, 771] on div "Loading... Loading... Loading... Loading..." at bounding box center [1470, 760] width 168 height 28
click at [1541, 659] on icon "button" at bounding box center [1539, 654] width 10 height 10
click at [459, 739] on img at bounding box center [461, 729] width 40 height 40
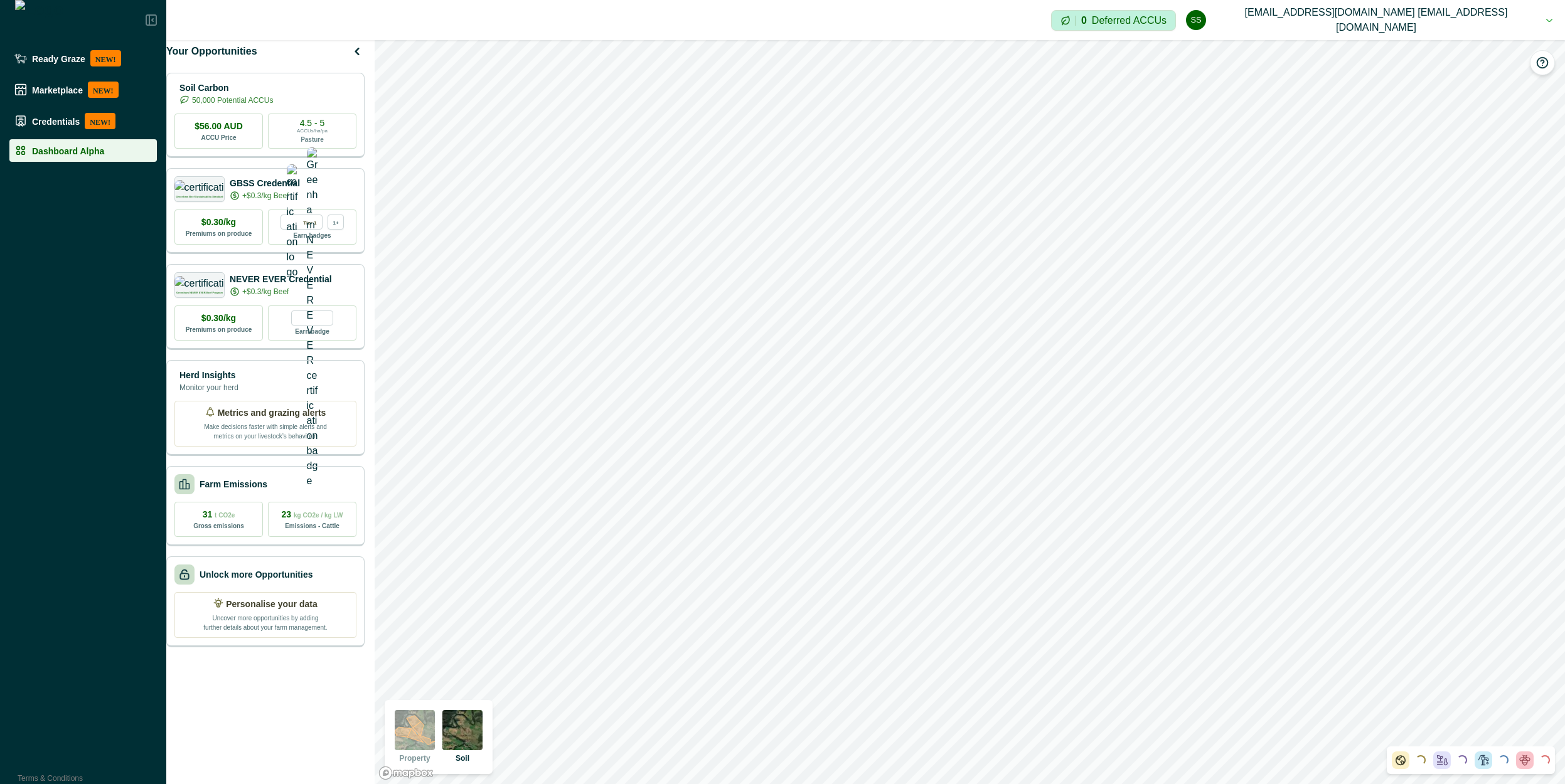
click at [413, 739] on img at bounding box center [414, 729] width 40 height 40
click at [467, 738] on img at bounding box center [461, 729] width 40 height 40
click at [424, 743] on img at bounding box center [414, 729] width 40 height 40
click at [462, 741] on img at bounding box center [461, 729] width 40 height 40
click at [401, 740] on img at bounding box center [414, 729] width 40 height 40
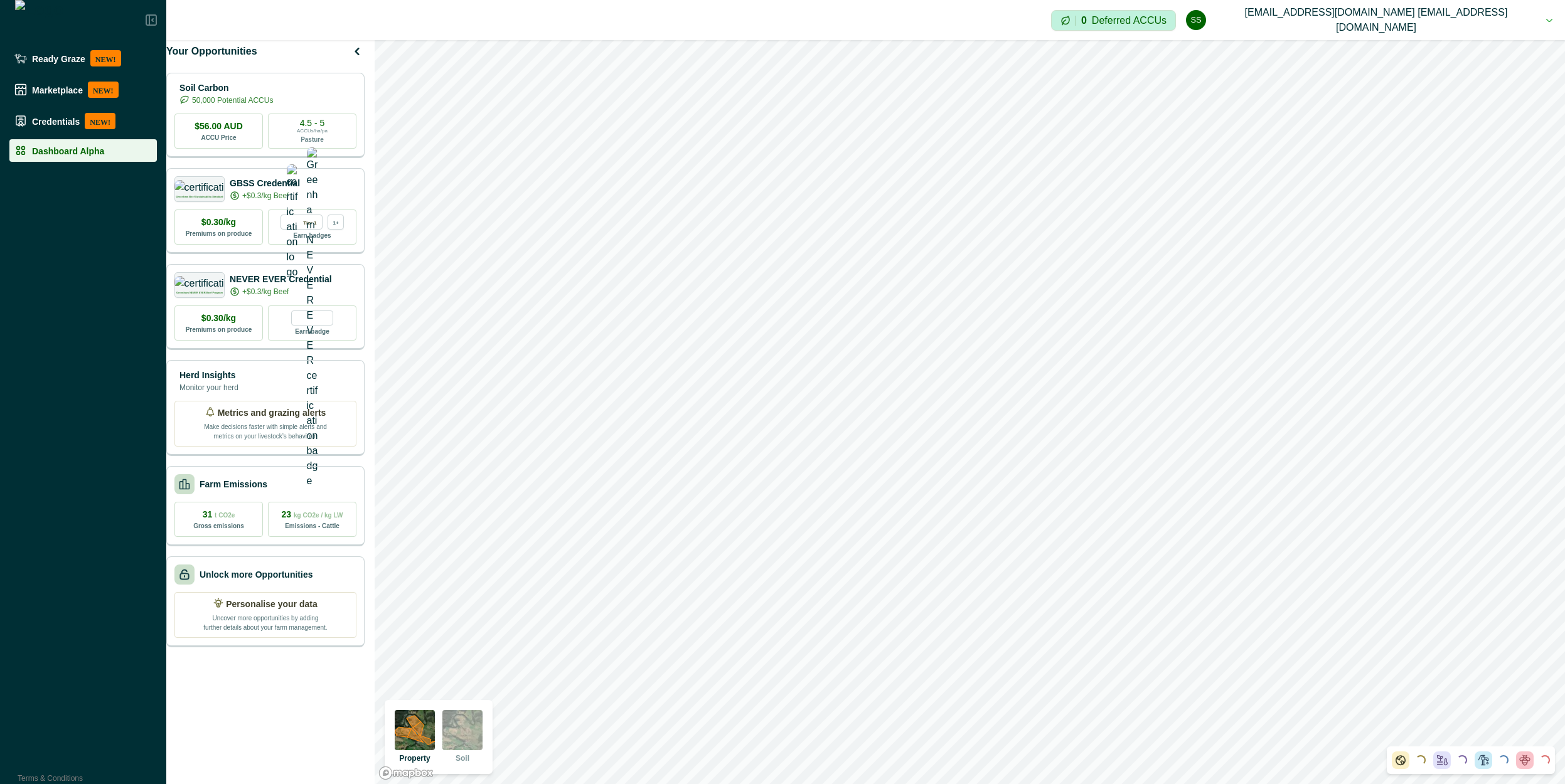
click at [435, 740] on div "Property Soil" at bounding box center [438, 737] width 97 height 64
click at [462, 734] on img at bounding box center [461, 729] width 40 height 40
click at [407, 737] on img at bounding box center [414, 729] width 40 height 40
click at [452, 731] on img at bounding box center [461, 729] width 40 height 40
click at [396, 738] on img at bounding box center [414, 729] width 40 height 40
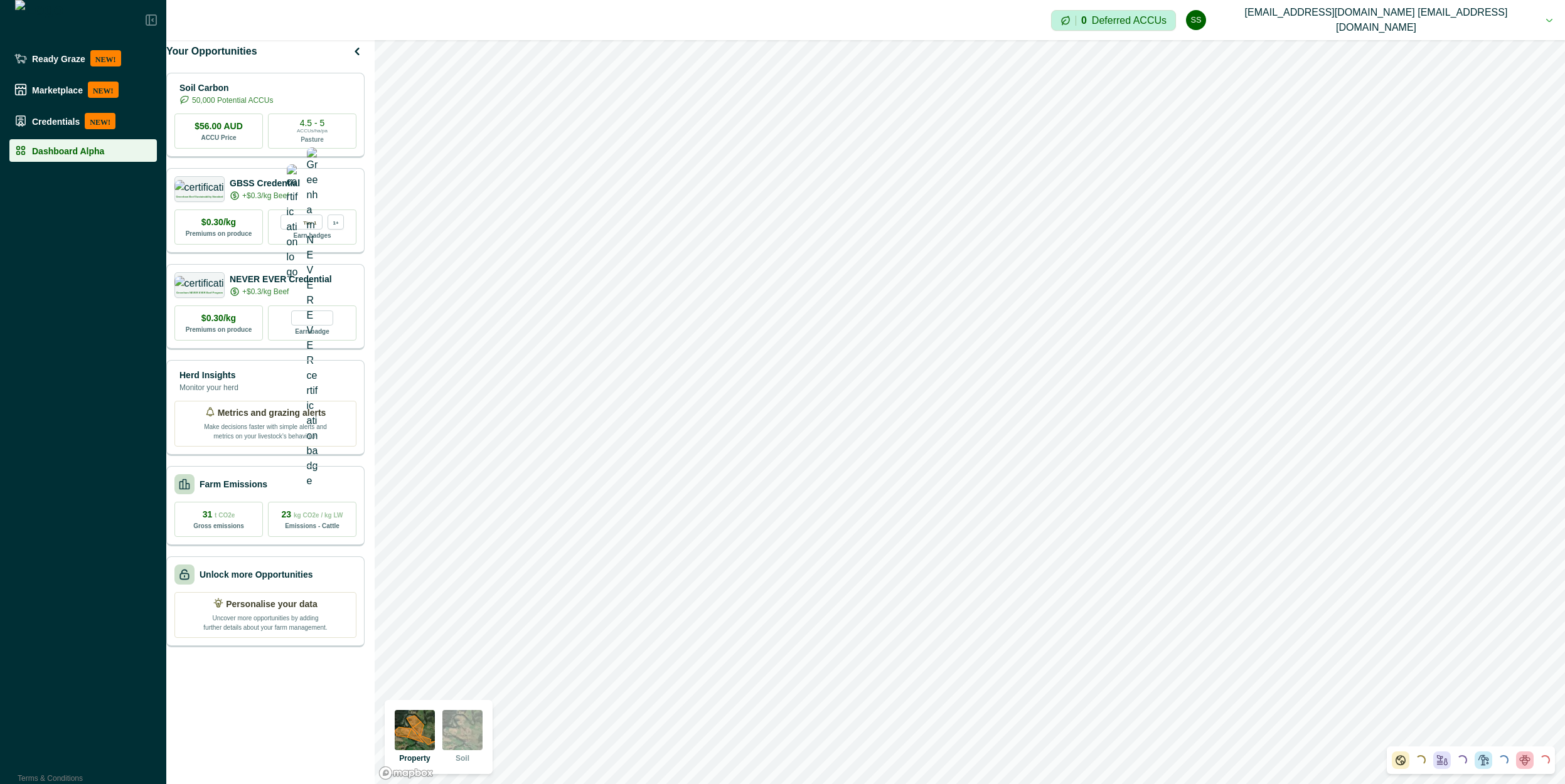
click at [425, 738] on img at bounding box center [414, 729] width 40 height 40
click at [463, 741] on img at bounding box center [461, 729] width 40 height 40
click at [402, 732] on img at bounding box center [414, 729] width 40 height 40
